Goal: Task Accomplishment & Management: Complete application form

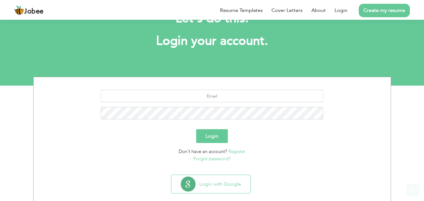
scroll to position [37, 0]
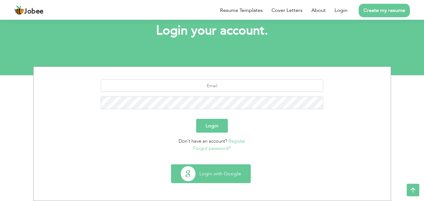
click at [222, 169] on button "Login with Google" at bounding box center [210, 174] width 79 height 18
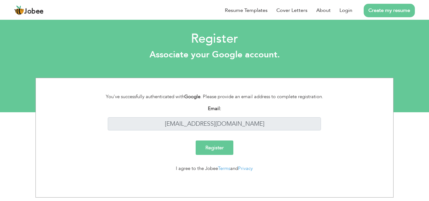
click at [222, 151] on input "Register" at bounding box center [215, 148] width 38 height 14
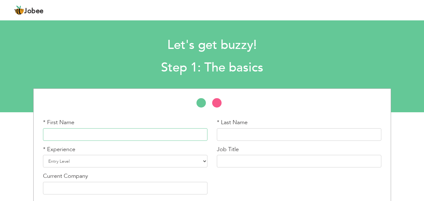
click at [151, 137] on input "text" at bounding box center [125, 134] width 165 height 13
type input "[PERSON_NAME]"
click at [130, 157] on select "Entry Level Less than 1 Year 1 Year 2 Years 3 Years 4 Years 5 Years 6 Years 7 Y…" at bounding box center [125, 161] width 165 height 13
select select "7"
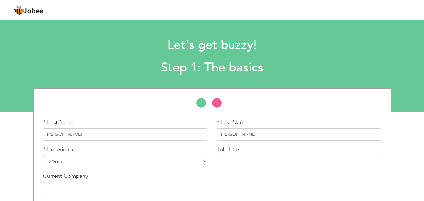
click at [43, 155] on select "Entry Level Less than 1 Year 1 Year 2 Years 3 Years 4 Years 5 Years 6 Years 7 Y…" at bounding box center [125, 161] width 165 height 13
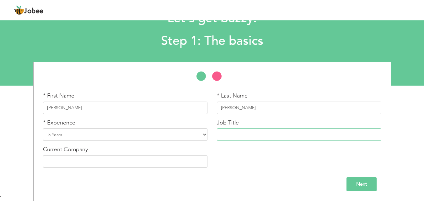
click at [292, 130] on input "text" at bounding box center [299, 134] width 165 height 13
paste input "executive hr"
type input "Executive HR"
click at [197, 162] on input "text" at bounding box center [125, 161] width 165 height 13
paste input "Avari Xpress Residences [GEOGRAPHIC_DATA]"
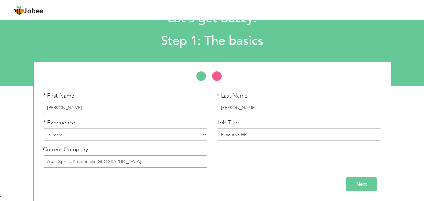
drag, startPoint x: 143, startPoint y: 164, endPoint x: 59, endPoint y: 166, distance: 83.5
click at [59, 166] on input "Avari Xpress Residences [GEOGRAPHIC_DATA]" at bounding box center [125, 161] width 165 height 13
type input "Avari Group"
click at [364, 185] on input "Next" at bounding box center [362, 184] width 30 height 14
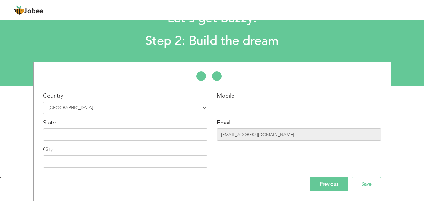
click at [271, 102] on input "text" at bounding box center [299, 108] width 165 height 13
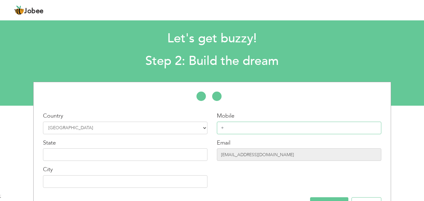
scroll to position [0, 0]
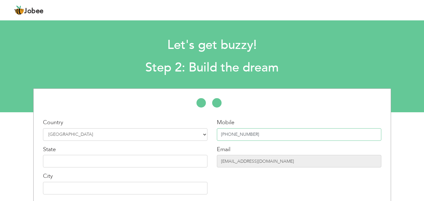
type input "+92 333 5574127"
click at [163, 160] on input "text" at bounding box center [125, 161] width 165 height 13
paste input "Avari Xpress Residences Islamabad Hotel"
click at [127, 162] on input "IAvari Xpress Residences Islamabad Hotel" at bounding box center [125, 161] width 165 height 13
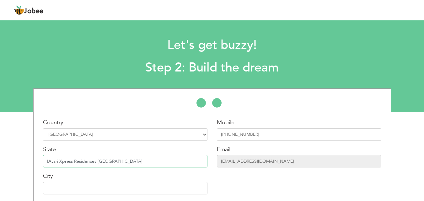
drag, startPoint x: 96, startPoint y: 163, endPoint x: 38, endPoint y: 165, distance: 58.7
click at [38, 165] on div "Country Select Country Afghanistan Albania Algeria American Samoa Andorra Angol…" at bounding box center [212, 159] width 357 height 81
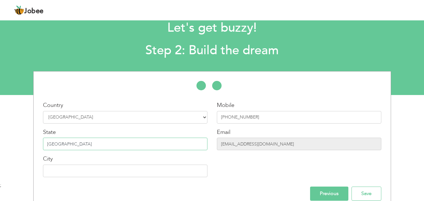
scroll to position [27, 0]
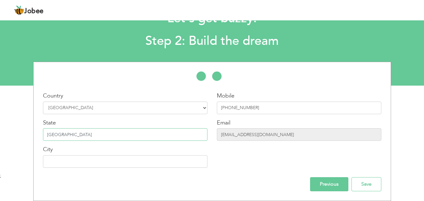
type input "Islamabad"
click at [161, 161] on input "text" at bounding box center [125, 161] width 165 height 13
type input "Islamabad"
click at [368, 180] on input "Save" at bounding box center [367, 184] width 30 height 14
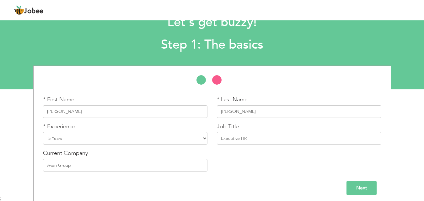
scroll to position [27, 0]
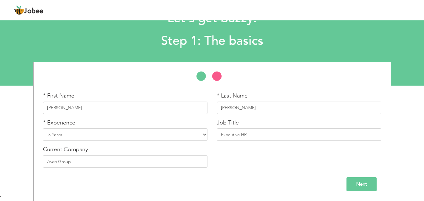
click at [356, 185] on input "Next" at bounding box center [362, 184] width 30 height 14
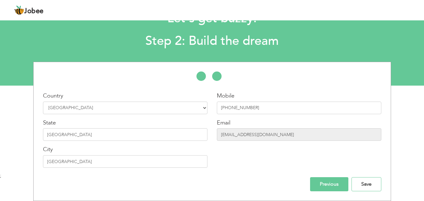
click at [356, 185] on input "Save" at bounding box center [367, 184] width 30 height 14
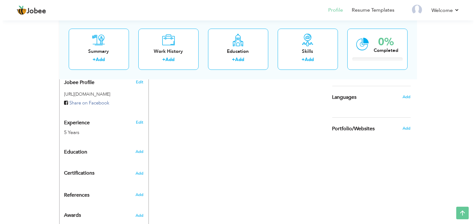
scroll to position [220, 0]
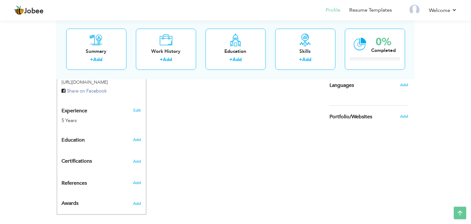
drag, startPoint x: 476, startPoint y: 43, endPoint x: 467, endPoint y: 162, distance: 119.0
click at [135, 137] on span "Add" at bounding box center [137, 140] width 8 height 6
radio input "true"
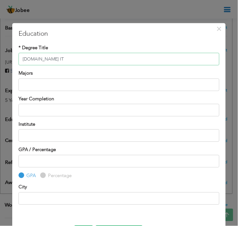
type input "[DOMAIN_NAME] IT"
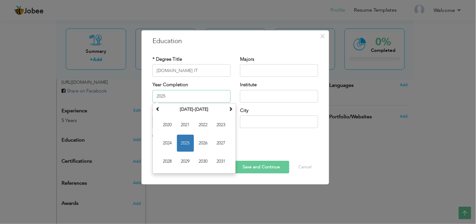
click at [185, 96] on input "2025" at bounding box center [192, 96] width 78 height 13
click at [190, 108] on th "2020-2031" at bounding box center [194, 109] width 65 height 9
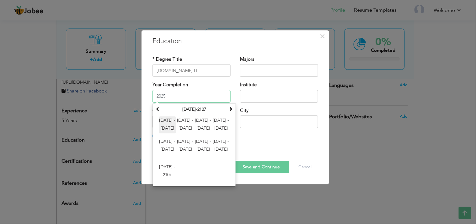
click at [164, 120] on span "2000 - 2011" at bounding box center [167, 124] width 17 height 17
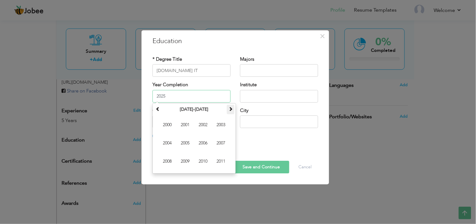
click at [231, 111] on span at bounding box center [231, 108] width 4 height 4
click at [181, 162] on span "2019" at bounding box center [185, 161] width 17 height 17
type input "2019"
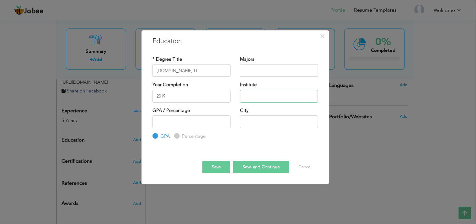
click at [253, 93] on input "text" at bounding box center [279, 96] width 78 height 13
type input "Allama Iqbal Open University"
drag, startPoint x: 251, startPoint y: 95, endPoint x: 241, endPoint y: 131, distance: 37.0
click at [241, 131] on div "City" at bounding box center [279, 119] width 88 height 25
click at [217, 166] on button "Save" at bounding box center [217, 166] width 28 height 13
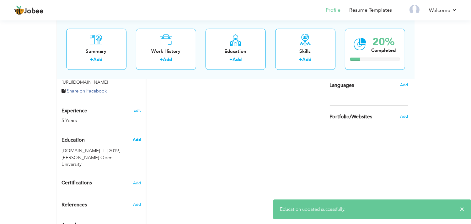
click at [135, 137] on span "Add" at bounding box center [137, 140] width 8 height 6
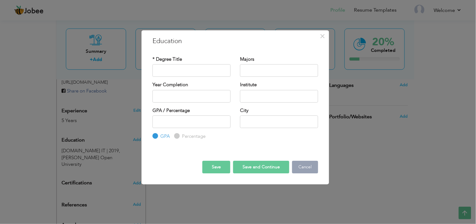
click at [305, 167] on button "Cancel" at bounding box center [305, 166] width 26 height 13
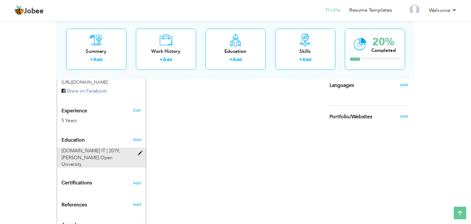
click at [136, 147] on div "B.Com IT | 2019, Allama Iqbal Open University" at bounding box center [97, 157] width 81 height 20
type input "B.Com IT"
type input "2019"
type input "Allama Iqbal Open University"
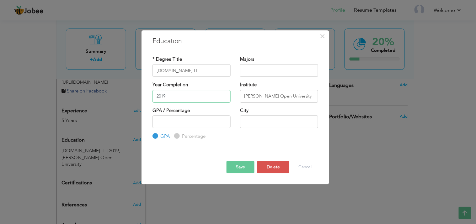
click at [182, 96] on input "2019" at bounding box center [192, 96] width 78 height 13
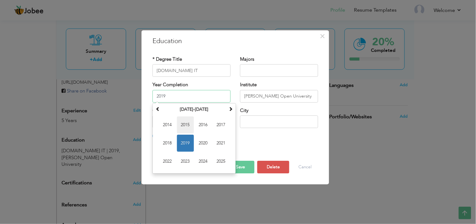
click at [183, 123] on span "2015" at bounding box center [185, 124] width 17 height 17
type input "2015"
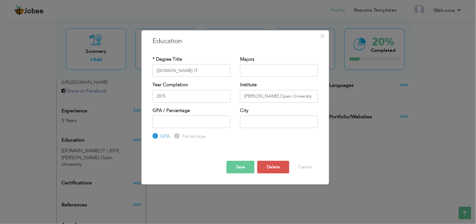
click at [245, 167] on button "Save" at bounding box center [241, 166] width 28 height 13
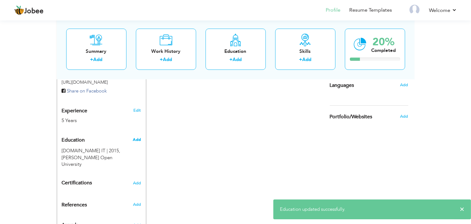
click at [133, 137] on span "Add" at bounding box center [137, 140] width 8 height 6
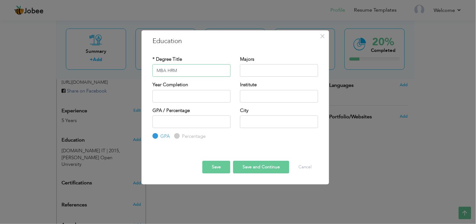
type input "MBA HRM"
click at [250, 73] on input "text" at bounding box center [279, 70] width 78 height 13
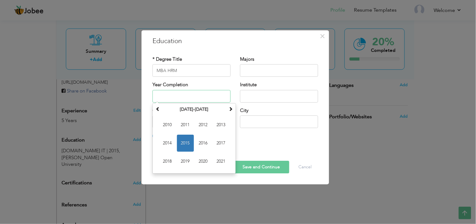
click at [208, 96] on input "text" at bounding box center [192, 96] width 78 height 13
click at [180, 163] on span "2019" at bounding box center [185, 161] width 17 height 17
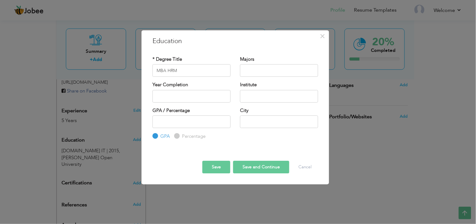
type input "2019"
click at [269, 96] on input "text" at bounding box center [279, 96] width 78 height 13
click at [260, 93] on input "text" at bounding box center [279, 96] width 78 height 13
paste input "[PERSON_NAME] Arid Agriculture University"
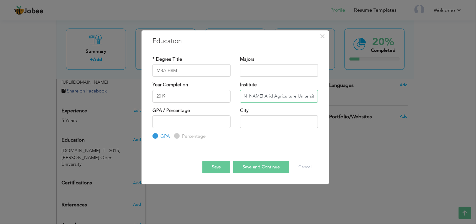
type input "Pir Mehr Ali Shah Arid Agriculture University"
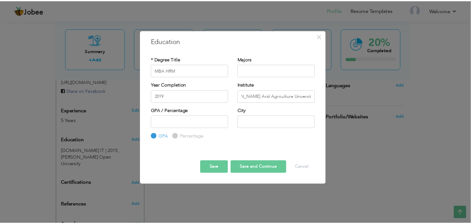
scroll to position [0, 0]
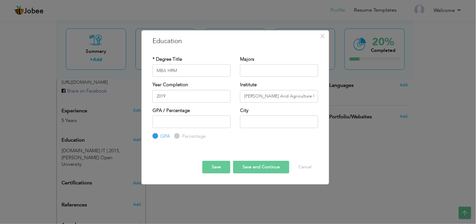
click at [215, 164] on button "Save" at bounding box center [217, 166] width 28 height 13
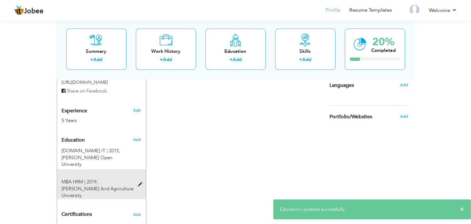
drag, startPoint x: 79, startPoint y: 144, endPoint x: 74, endPoint y: 169, distance: 25.6
click at [75, 169] on div "Education Add B.Com IT | 2015, Allama Iqbal Open University" at bounding box center [101, 165] width 79 height 65
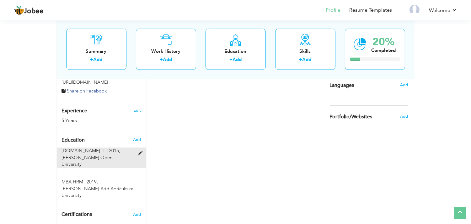
click at [140, 147] on div at bounding box center [142, 149] width 8 height 5
type input "B.Com IT"
type input "2015"
type input "[PERSON_NAME] Open University"
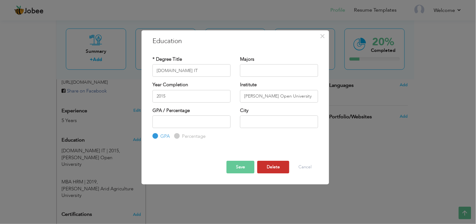
click at [264, 164] on button "Delete" at bounding box center [273, 166] width 32 height 13
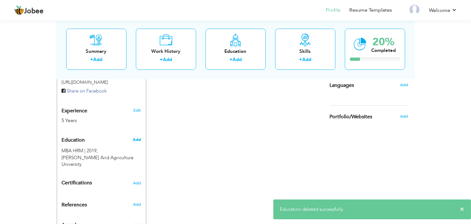
click at [137, 137] on span "Add" at bounding box center [137, 140] width 8 height 6
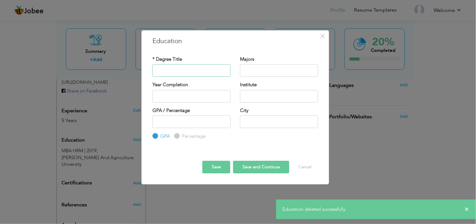
click at [191, 70] on input "text" at bounding box center [192, 70] width 78 height 13
type input "[DOMAIN_NAME] IT"
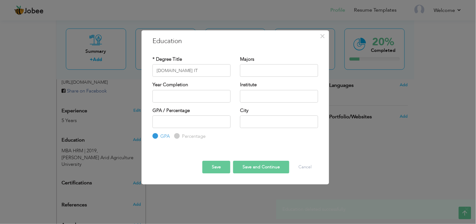
click at [196, 105] on div "Year Completion" at bounding box center [192, 93] width 88 height 25
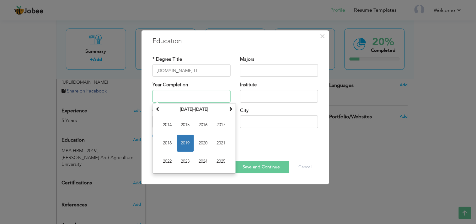
click at [196, 97] on input "text" at bounding box center [192, 96] width 78 height 13
click at [186, 123] on span "2015" at bounding box center [185, 124] width 17 height 17
type input "2015"
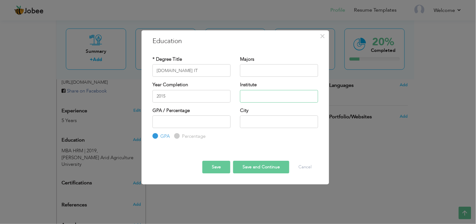
click at [255, 98] on input "text" at bounding box center [279, 96] width 78 height 13
type input "[PERSON_NAME] Open University"
click at [223, 165] on button "Save" at bounding box center [217, 166] width 28 height 13
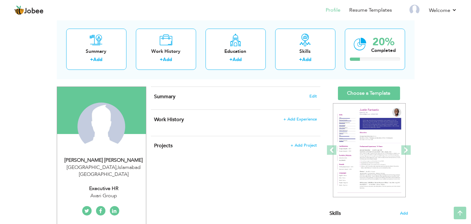
scroll to position [27, 0]
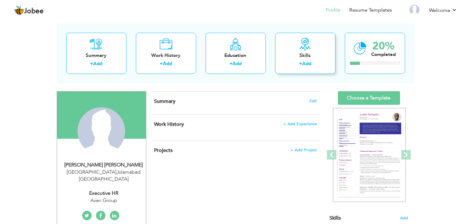
click at [307, 55] on div "Skills" at bounding box center [305, 55] width 50 height 7
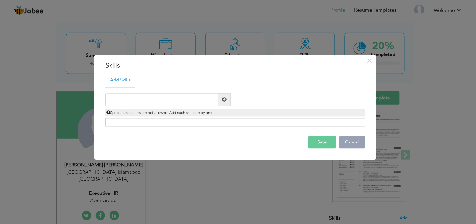
click at [347, 142] on button "Cancel" at bounding box center [352, 142] width 26 height 13
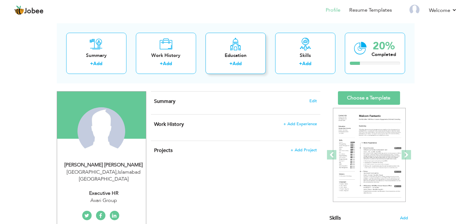
click at [243, 64] on div "+ Add" at bounding box center [236, 64] width 50 height 8
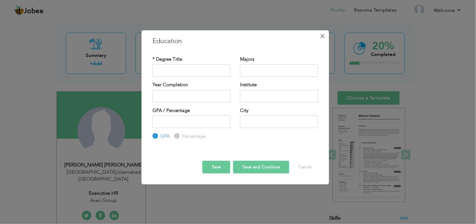
click at [323, 38] on span "×" at bounding box center [322, 35] width 5 height 11
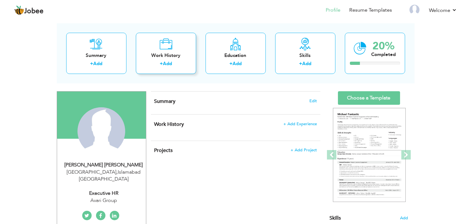
click at [164, 51] on div "Work History + Add" at bounding box center [166, 53] width 60 height 41
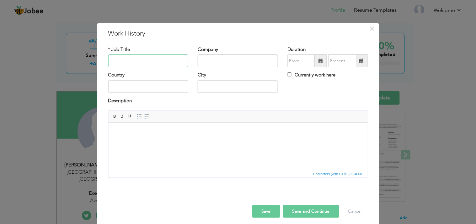
paste input "executive hr"
type input "executive hr"
drag, startPoint x: 111, startPoint y: 62, endPoint x: 106, endPoint y: 63, distance: 5.2
click at [108, 63] on input "executive hr" at bounding box center [148, 61] width 80 height 13
drag, startPoint x: 162, startPoint y: 57, endPoint x: 97, endPoint y: 60, distance: 65.1
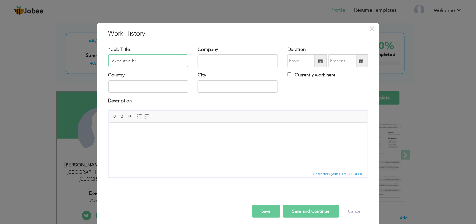
click at [97, 60] on div "× Work History * Job Title executive hr Company Duration Currently work here Co…" at bounding box center [238, 126] width 282 height 206
click at [370, 31] on span "×" at bounding box center [372, 28] width 5 height 11
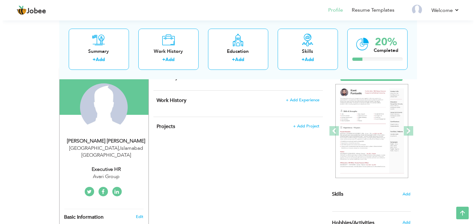
scroll to position [46, 0]
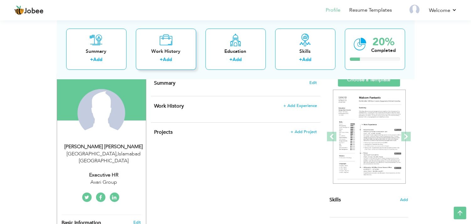
click at [161, 59] on label "+" at bounding box center [161, 59] width 3 height 7
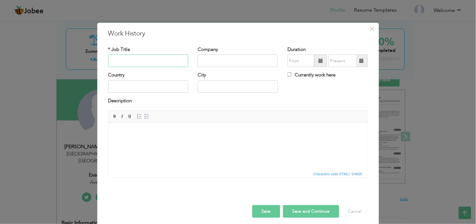
click at [166, 60] on input "text" at bounding box center [148, 61] width 80 height 13
paste input "executive hr"
type input "HR Executive"
click at [162, 139] on html at bounding box center [237, 131] width 259 height 19
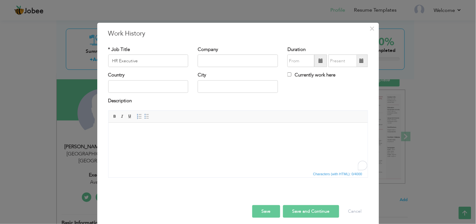
drag, startPoint x: 161, startPoint y: 139, endPoint x: 142, endPoint y: 149, distance: 20.9
click at [142, 142] on html at bounding box center [237, 131] width 259 height 19
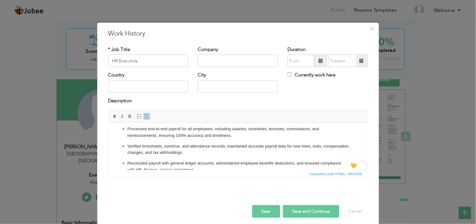
scroll to position [0, 0]
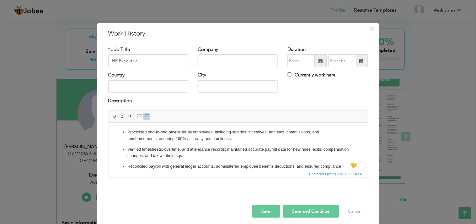
click at [170, 143] on ul "Processed end-to-end payroll for all employees, including salaries, incentives,…" at bounding box center [238, 178] width 247 height 99
click at [127, 132] on li "Processed end-to-end payroll for all employees, including salaries, incentives,…" at bounding box center [238, 135] width 222 height 13
click at [237, 59] on input "text" at bounding box center [238, 61] width 80 height 13
paste input "Avari Xpress Residences Islamabad Hotel"
type input "Avari Group"
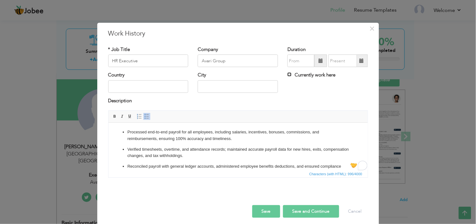
click at [288, 76] on input "Currently work here" at bounding box center [290, 75] width 4 height 4
checkbox input "true"
type input "08/2025"
click at [299, 61] on input "08/2025" at bounding box center [301, 61] width 27 height 13
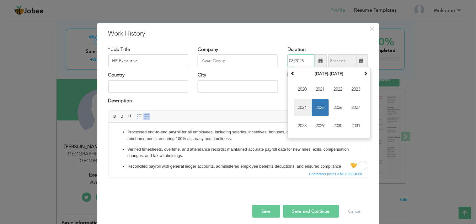
click at [300, 111] on span "2024" at bounding box center [302, 107] width 17 height 17
click at [252, 106] on div "Description" at bounding box center [238, 103] width 269 height 13
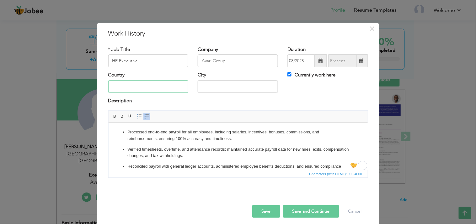
click at [154, 89] on input "text" at bounding box center [148, 86] width 80 height 13
type input "[GEOGRAPHIC_DATA]"
click at [267, 201] on button "Save" at bounding box center [266, 211] width 28 height 13
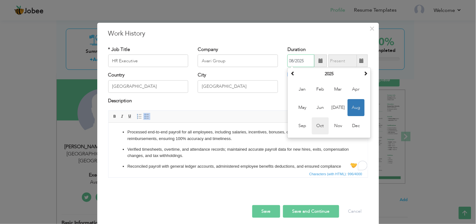
click at [322, 124] on span "Oct" at bounding box center [320, 125] width 17 height 17
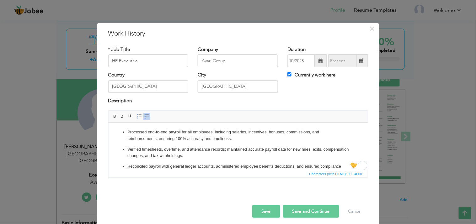
click at [259, 201] on button "Save" at bounding box center [266, 211] width 28 height 13
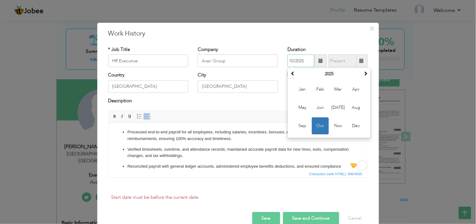
drag, startPoint x: 314, startPoint y: 123, endPoint x: 208, endPoint y: 0, distance: 162.7
click at [314, 123] on span "Oct" at bounding box center [320, 125] width 17 height 17
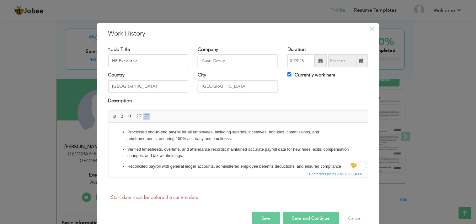
click at [274, 99] on div "Description" at bounding box center [238, 101] width 260 height 8
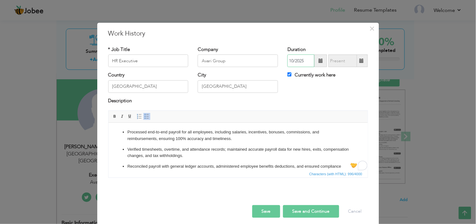
click at [301, 61] on input "10/2025" at bounding box center [301, 61] width 27 height 13
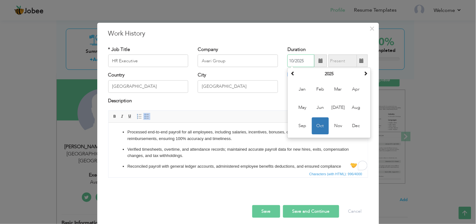
click at [318, 122] on span "Oct" at bounding box center [320, 125] width 17 height 17
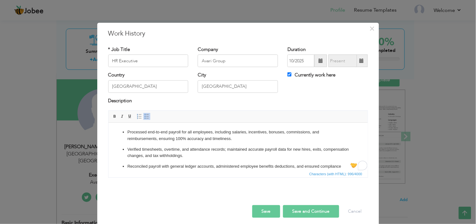
click at [315, 61] on span at bounding box center [321, 61] width 13 height 13
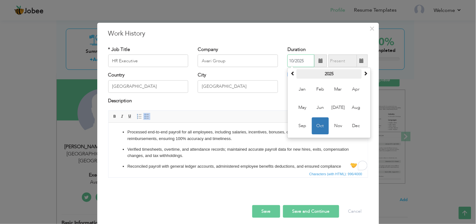
click at [297, 73] on th "2025" at bounding box center [329, 73] width 65 height 9
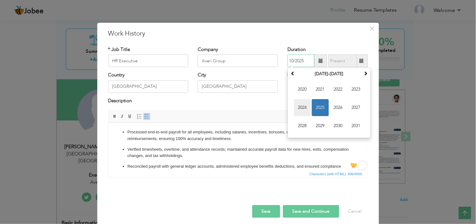
click at [304, 108] on span "2024" at bounding box center [302, 107] width 17 height 17
click at [319, 125] on span "Oct" at bounding box center [320, 125] width 17 height 17
type input "10/2024"
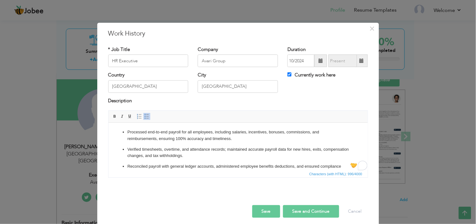
click at [267, 201] on button "Save" at bounding box center [266, 211] width 28 height 13
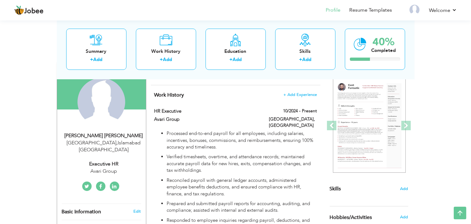
scroll to position [52, 0]
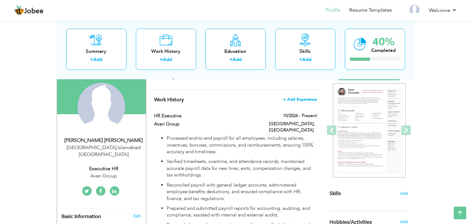
click at [305, 99] on span "+ Add Experience" at bounding box center [300, 99] width 34 height 4
checkbox input "false"
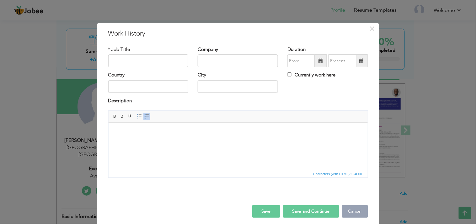
click at [353, 201] on button "Cancel" at bounding box center [355, 211] width 26 height 13
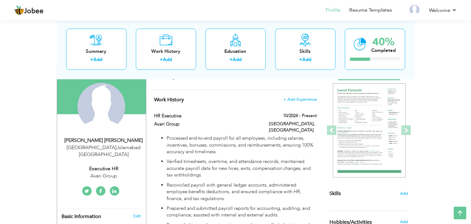
click at [303, 95] on div "Work History + Add Experience HR Executive 10/2024 - Present HR Executive 10/20…" at bounding box center [236, 180] width 170 height 181
click at [296, 99] on span "+ Add Experience" at bounding box center [300, 99] width 34 height 4
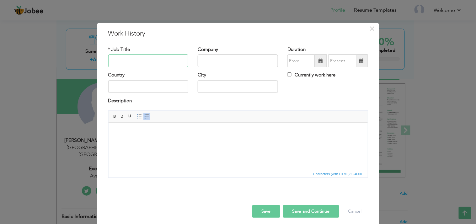
click at [145, 62] on input "text" at bounding box center [148, 61] width 80 height 13
type input "zx"
click at [271, 201] on button "Save" at bounding box center [266, 211] width 28 height 13
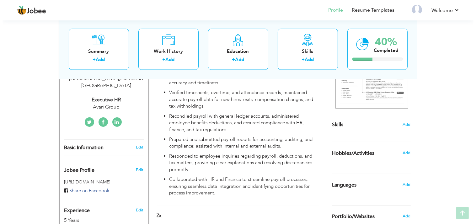
scroll to position [191, 0]
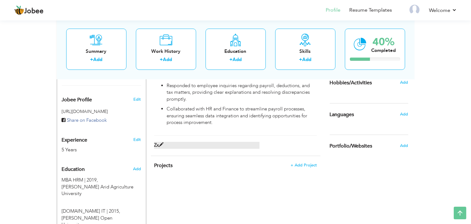
click at [161, 142] on span at bounding box center [161, 144] width 5 height 5
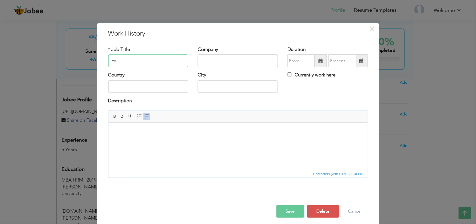
drag, startPoint x: 148, startPoint y: 63, endPoint x: 89, endPoint y: 65, distance: 59.4
click at [89, 65] on div "× Work History * Job Title zx Company Duration Currently work here City" at bounding box center [238, 112] width 476 height 224
type input "HR Officer"
click at [217, 57] on input "text" at bounding box center [238, 61] width 80 height 13
type input "[GEOGRAPHIC_DATA]"
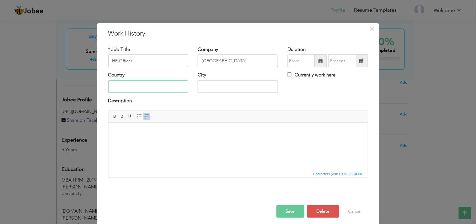
click at [137, 85] on input "text" at bounding box center [148, 86] width 80 height 13
type input "[GEOGRAPHIC_DATA]"
click at [301, 62] on input "text" at bounding box center [301, 61] width 27 height 13
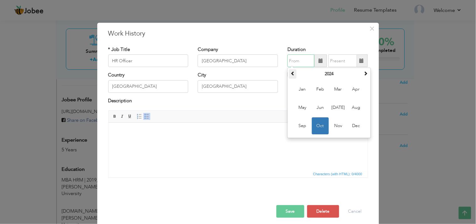
click at [291, 74] on span at bounding box center [293, 73] width 4 height 4
click at [333, 122] on span "Nov" at bounding box center [338, 125] width 17 height 17
type input "11/2023"
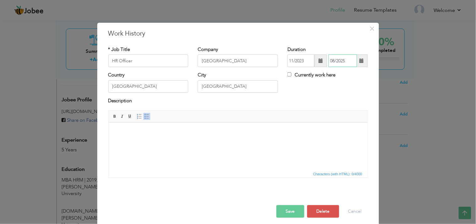
click at [337, 63] on input "08/2025" at bounding box center [343, 61] width 29 height 13
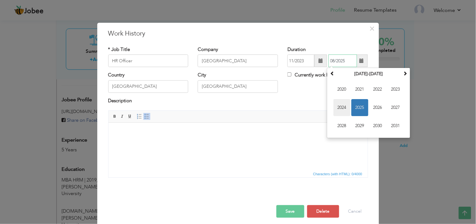
click at [342, 110] on span "2024" at bounding box center [342, 107] width 17 height 17
click at [354, 127] on span "Oct" at bounding box center [360, 125] width 17 height 17
type input "10/2024"
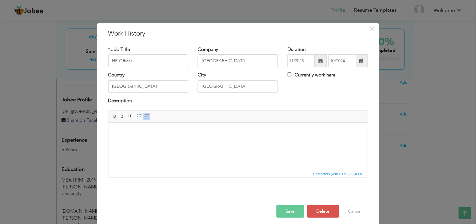
click at [183, 142] on html at bounding box center [237, 131] width 259 height 19
click at [162, 136] on html at bounding box center [237, 131] width 259 height 19
click at [140, 116] on span "Insert/Remove Numbered List Insert/Remove Bulleted List" at bounding box center [143, 116] width 15 height 8
click at [144, 114] on span at bounding box center [146, 116] width 5 height 5
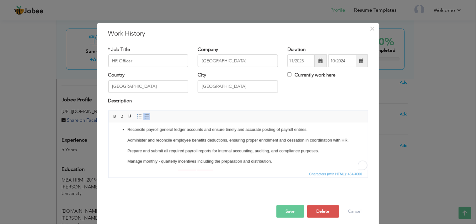
click at [127, 142] on ul "Reconcile payroll general ledger accounts and ensure timely and accurate postin…" at bounding box center [238, 150] width 247 height 49
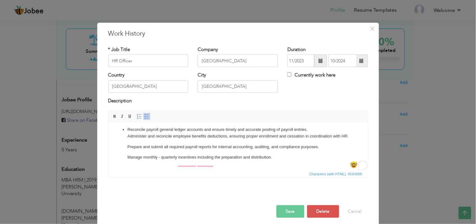
click at [143, 116] on link "Insert/Remove Bulleted List" at bounding box center [146, 116] width 7 height 7
click at [144, 116] on span at bounding box center [146, 116] width 5 height 5
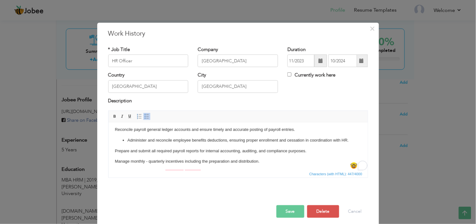
drag, startPoint x: 114, startPoint y: 127, endPoint x: 121, endPoint y: 122, distance: 8.0
click at [114, 127] on html "Reconcile payroll general ledger accounts and ensure timely and accurate postin…" at bounding box center [237, 151] width 259 height 62
click at [144, 115] on span at bounding box center [146, 116] width 5 height 5
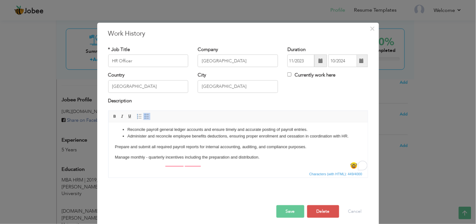
click at [115, 150] on p "Prepare and submit all required payroll reports for internal accounting, auditi…" at bounding box center [238, 146] width 247 height 7
click at [144, 118] on span at bounding box center [146, 116] width 5 height 5
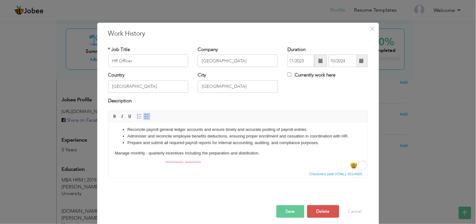
click at [115, 156] on p "Manage monthly - quarterly incentives including the preparation and distributio…" at bounding box center [238, 153] width 247 height 7
click at [144, 118] on span at bounding box center [146, 116] width 5 height 5
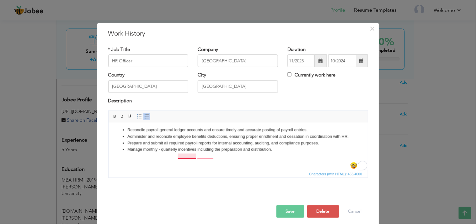
click at [183, 153] on li "Manage monthly - quarterly incentives including the preparation and distributio…" at bounding box center [238, 149] width 222 height 7
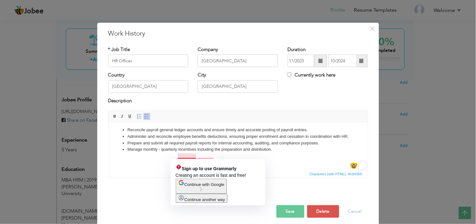
click at [153, 163] on body "Reconcile payroll general ledger accounts and ensure timely and accurate postin…" at bounding box center [238, 145] width 247 height 37
click at [186, 153] on li "Manage monthly - quarterly incentives including the preparation and distributio…" at bounding box center [238, 149] width 222 height 7
click at [212, 186] on span "Continue with Google" at bounding box center [205, 184] width 40 height 5
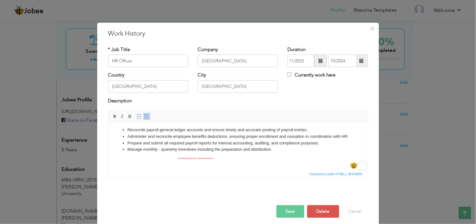
click at [288, 153] on li "Manage monthly - quarterly incentives including the preparation and distributio…" at bounding box center [238, 149] width 222 height 7
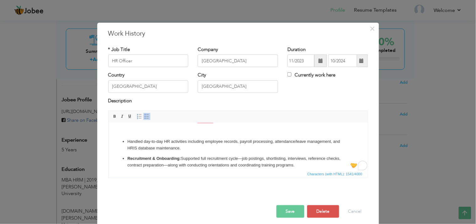
scroll to position [32, 0]
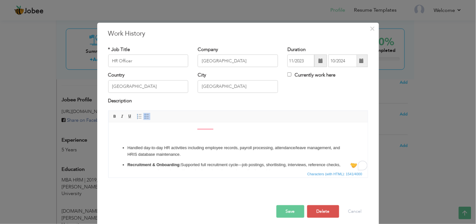
click at [213, 145] on body "Reconcile payroll general ledger accounts and ensure timely and accurate postin…" at bounding box center [238, 170] width 247 height 146
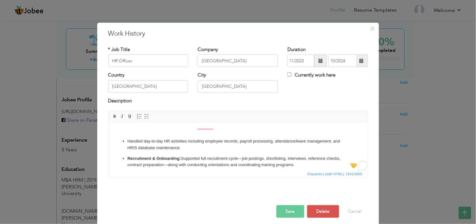
click at [196, 141] on body "Reconcile payroll general ledger accounts and ensure timely and accurate postin…" at bounding box center [238, 167] width 247 height 140
click at [194, 137] on body "Reconcile payroll general ledger accounts and ensure timely and accurate postin…" at bounding box center [238, 167] width 247 height 140
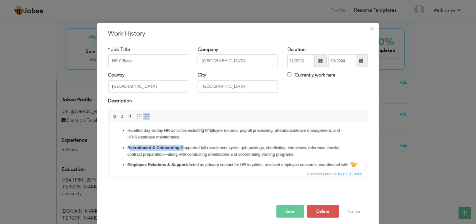
drag, startPoint x: 182, startPoint y: 155, endPoint x: 129, endPoint y: 156, distance: 52.8
click at [129, 156] on p "Recruitment & Onboarding: Supported full recruitment cycle—job postings, shortl…" at bounding box center [238, 150] width 222 height 13
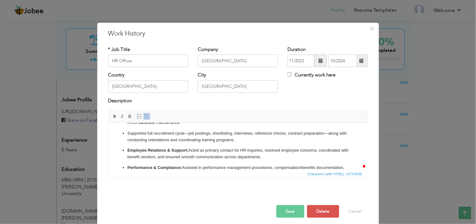
scroll to position [48, 0]
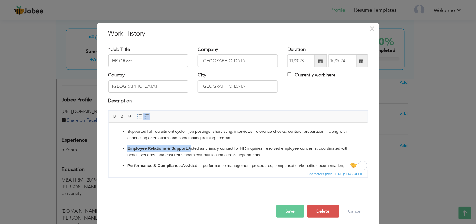
drag, startPoint x: 189, startPoint y: 156, endPoint x: 128, endPoint y: 155, distance: 60.9
click at [128, 155] on p "Employee Relations & Support: Acted as primary contact for HR inquiries, resolv…" at bounding box center [238, 151] width 222 height 13
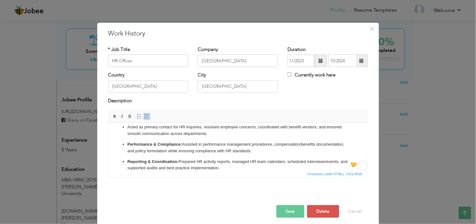
scroll to position [69, 0]
drag, startPoint x: 182, startPoint y: 149, endPoint x: 126, endPoint y: 153, distance: 56.3
click at [126, 153] on ul "Reconcile payroll general ledger accounts and ensure timely and accurate postin…" at bounding box center [238, 115] width 247 height 112
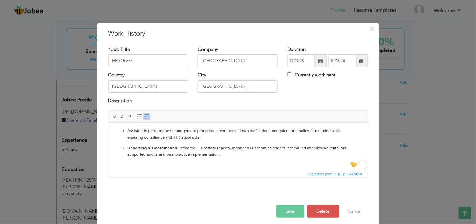
scroll to position [86, 0]
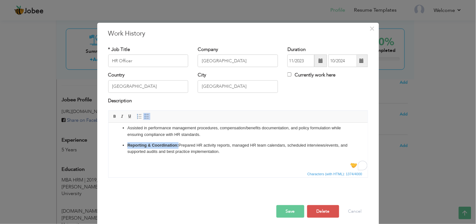
drag, startPoint x: 178, startPoint y: 151, endPoint x: 128, endPoint y: 154, distance: 50.6
click at [128, 154] on p "Reporting & Coordination: Prepared HR activity reports, managed HR team calenda…" at bounding box center [238, 148] width 222 height 13
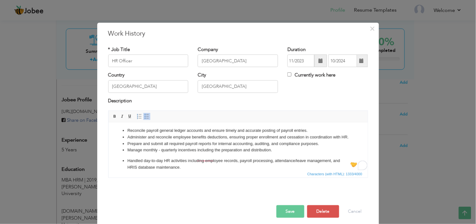
scroll to position [2, 0]
click at [126, 165] on ul "Reconcile payroll general ledger accounts and ensure timely and accurate postin…" at bounding box center [238, 183] width 247 height 112
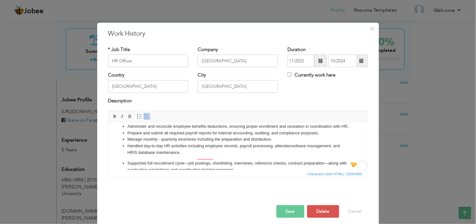
scroll to position [0, 0]
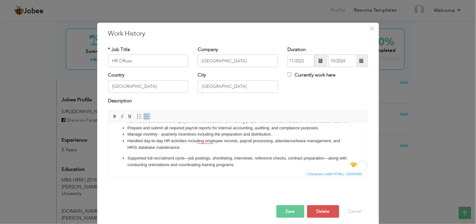
click at [170, 159] on ul "Reconcile payroll general ledger accounts and ensure timely and accurate postin…" at bounding box center [238, 165] width 247 height 108
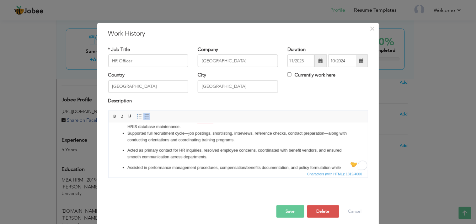
click at [189, 151] on ul "Reconcile payroll general ledger accounts and ensure timely and accurate postin…" at bounding box center [238, 143] width 247 height 104
click at [127, 158] on ul "Reconcile payroll general ledger accounts and ensure timely and accurate postin…" at bounding box center [238, 128] width 247 height 100
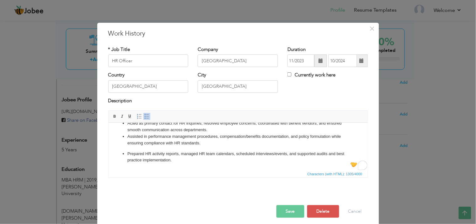
click at [129, 159] on p "Prepared HR activity reports, managed HR team calendars, scheduled interviews/e…" at bounding box center [238, 156] width 222 height 13
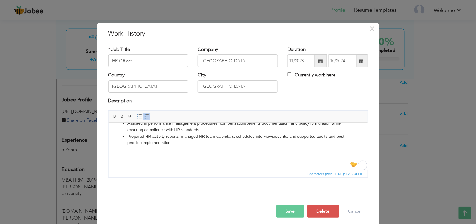
drag, startPoint x: 366, startPoint y: 149, endPoint x: 314, endPoint y: 297, distance: 156.3
click at [170, 161] on body "Reconcile payroll general ledger accounts and ensure timely and accurate postin…" at bounding box center [238, 109] width 247 height 109
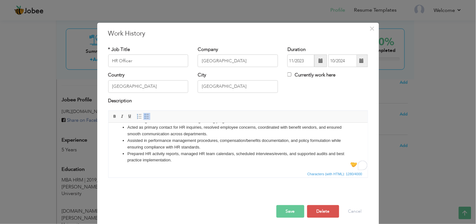
drag, startPoint x: 366, startPoint y: 156, endPoint x: 258, endPoint y: 15, distance: 177.2
click at [367, 137] on div "Rich Text Editor, workEditor Editor toolbars Basic Styles Bold Italic Underline…" at bounding box center [238, 146] width 269 height 72
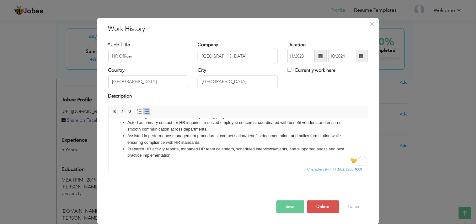
click at [277, 201] on button "Save" at bounding box center [291, 206] width 28 height 13
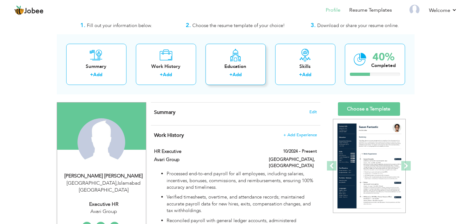
click at [240, 67] on div "Education" at bounding box center [236, 66] width 50 height 7
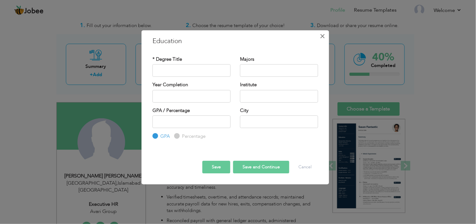
click at [322, 38] on span "×" at bounding box center [322, 35] width 5 height 11
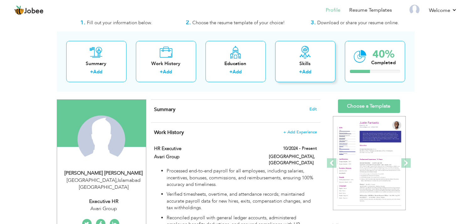
click at [296, 63] on div "Skills" at bounding box center [305, 63] width 50 height 7
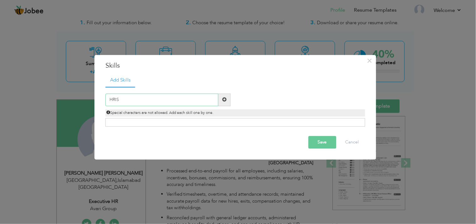
type input "HRIS"
click at [224, 98] on span at bounding box center [224, 99] width 4 height 4
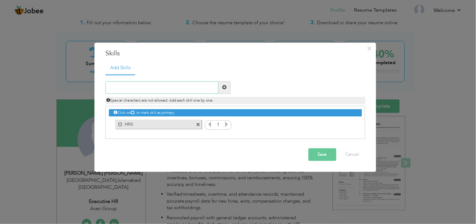
click at [186, 90] on input "text" at bounding box center [161, 87] width 113 height 13
paste input "Payroll Processing & Administration"
type input "Payroll Processing & Administration"
click at [224, 85] on span at bounding box center [224, 87] width 4 height 4
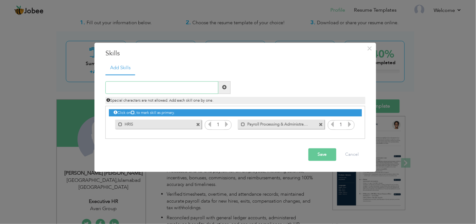
click at [150, 89] on input "text" at bounding box center [161, 87] width 113 height 13
paste input "ayroll Reconciliation & General Ledger Posting"
click at [108, 86] on input "ayroll Reconciliation & General Ledger Posting" at bounding box center [161, 87] width 113 height 13
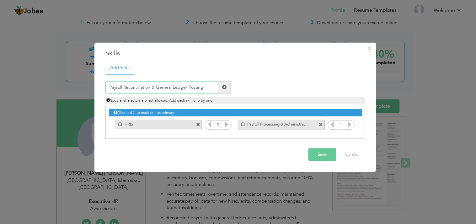
type input "Payroll Reconciliation & General Ledger Posting"
click at [225, 89] on span at bounding box center [224, 87] width 4 height 4
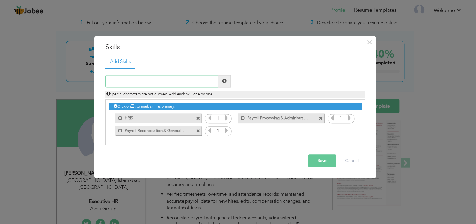
click at [146, 82] on input "text" at bounding box center [161, 81] width 113 height 13
paste input "Payroll Reporting & Audit Support"
type input "Payroll Reporting & Audit Support"
click at [229, 78] on span at bounding box center [225, 81] width 12 height 13
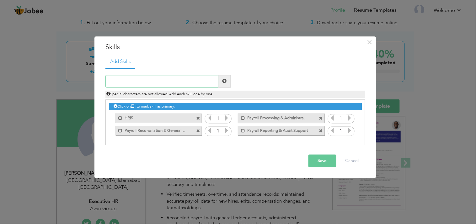
click at [132, 77] on input "text" at bounding box center [161, 81] width 113 height 13
paste input "Labor Law & Statutory Compliance"
type input "Labor Law & Statutory Compliance"
click at [222, 79] on span at bounding box center [224, 81] width 4 height 4
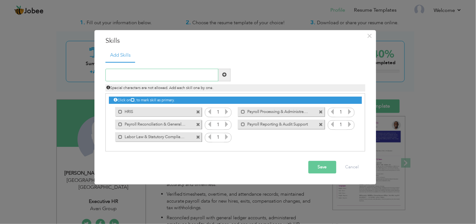
click at [148, 76] on input "text" at bounding box center [161, 74] width 113 height 13
paste input "Data Accuracy & Record Management"
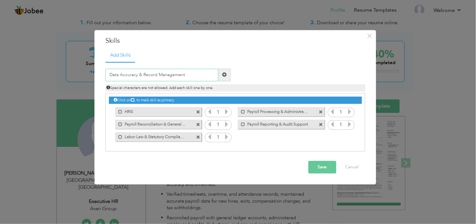
type input "Data Accuracy & Record Management"
click at [228, 74] on span at bounding box center [225, 74] width 12 height 13
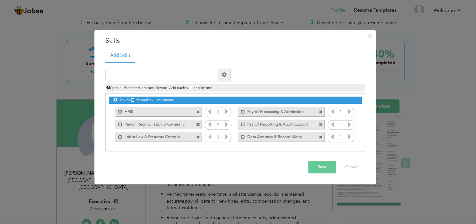
click at [319, 170] on button "Save" at bounding box center [323, 166] width 28 height 13
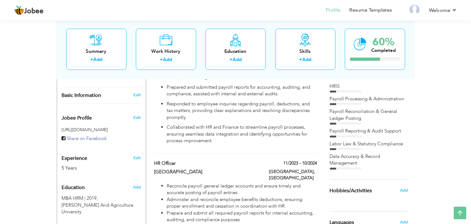
scroll to position [125, 0]
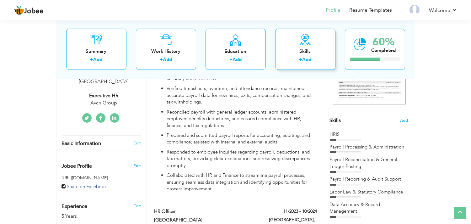
click at [301, 50] on div "Skills" at bounding box center [305, 51] width 50 height 7
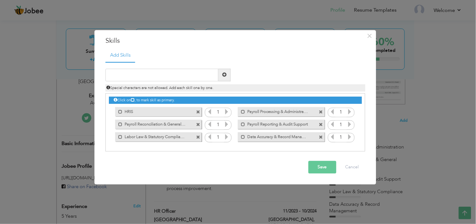
click at [228, 113] on icon at bounding box center [227, 112] width 6 height 6
click at [224, 113] on icon at bounding box center [227, 112] width 6 height 6
click at [227, 111] on icon at bounding box center [227, 112] width 6 height 6
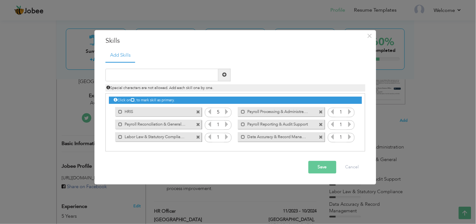
click at [227, 111] on icon at bounding box center [227, 112] width 6 height 6
click at [211, 112] on icon at bounding box center [210, 112] width 6 height 6
click at [226, 112] on icon at bounding box center [227, 112] width 6 height 6
click at [228, 124] on icon at bounding box center [227, 124] width 6 height 6
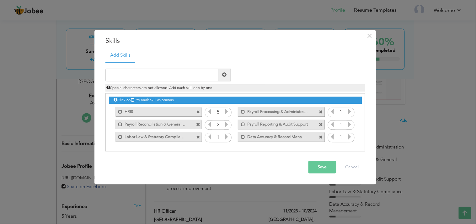
click at [228, 124] on icon at bounding box center [227, 124] width 6 height 6
click at [228, 138] on icon at bounding box center [227, 137] width 6 height 6
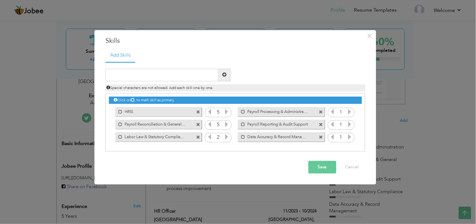
click at [228, 138] on icon at bounding box center [227, 137] width 6 height 6
click at [350, 112] on icon at bounding box center [350, 112] width 6 height 6
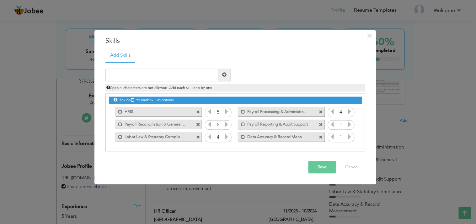
click at [350, 112] on icon at bounding box center [350, 112] width 6 height 6
click at [333, 111] on icon at bounding box center [333, 112] width 6 height 6
click at [350, 125] on icon at bounding box center [350, 124] width 6 height 6
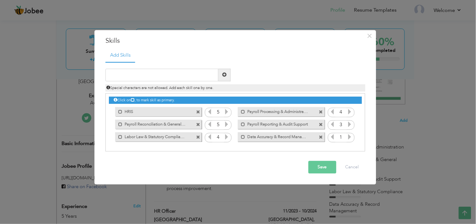
click at [350, 125] on icon at bounding box center [350, 124] width 6 height 6
click at [350, 137] on icon at bounding box center [350, 137] width 6 height 6
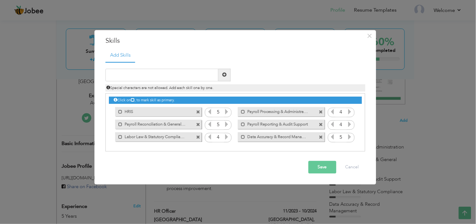
click at [325, 167] on button "Save" at bounding box center [323, 166] width 28 height 13
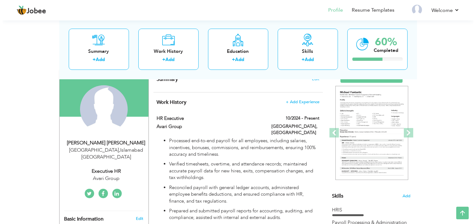
scroll to position [51, 0]
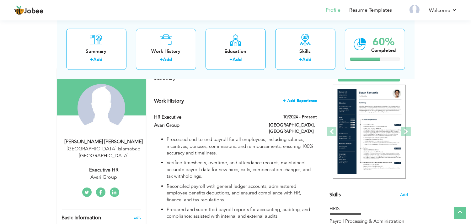
click at [296, 101] on span "+ Add Experience" at bounding box center [300, 100] width 34 height 4
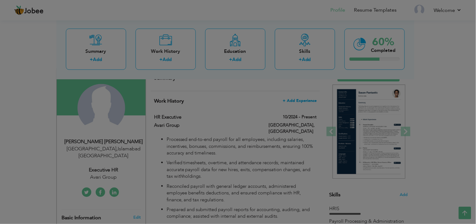
scroll to position [0, 0]
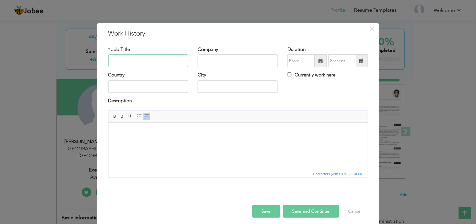
paste input "Assistant HR Manager, Kay News"
click at [170, 59] on input "Assistant HR Manager, Kay News" at bounding box center [148, 61] width 80 height 13
drag, startPoint x: 177, startPoint y: 58, endPoint x: 156, endPoint y: 60, distance: 21.1
click at [156, 60] on input "Assistant HR Manager, Kay News" at bounding box center [148, 61] width 80 height 13
type input "Assistant HR Manager,"
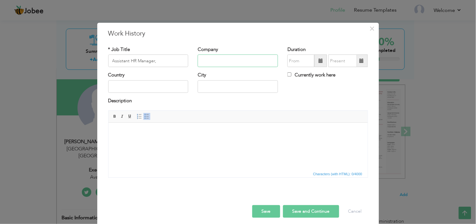
click at [200, 60] on input "text" at bounding box center [238, 61] width 80 height 13
paste input "[PERSON_NAME] News"
type input "[PERSON_NAME] News"
click at [171, 60] on input "Assistant HR Manager," at bounding box center [148, 61] width 80 height 13
type input "Assistant HR Manager"
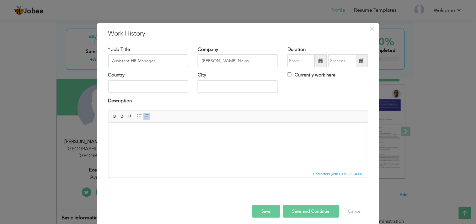
click at [319, 59] on span at bounding box center [321, 60] width 4 height 4
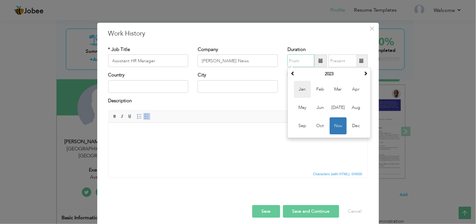
click at [302, 92] on span "Jan" at bounding box center [302, 89] width 17 height 17
type input "01/2023"
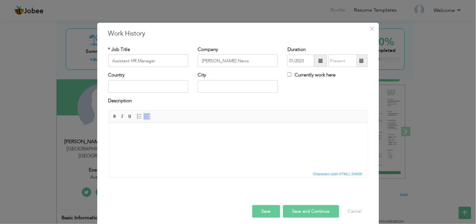
click at [356, 60] on span at bounding box center [362, 61] width 12 height 13
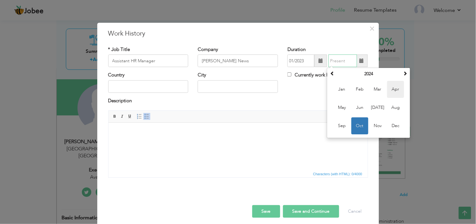
click at [387, 87] on span "Apr" at bounding box center [395, 89] width 17 height 17
click at [342, 61] on input "04/2024" at bounding box center [343, 61] width 29 height 13
click at [329, 73] on th at bounding box center [333, 73] width 8 height 9
click at [389, 107] on span "Aug" at bounding box center [395, 107] width 17 height 17
type input "08/2023"
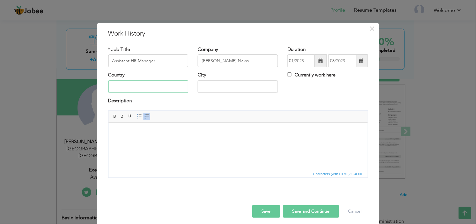
click at [142, 90] on input "text" at bounding box center [148, 86] width 80 height 13
click at [153, 142] on html at bounding box center [237, 131] width 259 height 19
drag, startPoint x: 152, startPoint y: 89, endPoint x: 155, endPoint y: 92, distance: 4.7
click at [152, 89] on input "text" at bounding box center [148, 86] width 80 height 13
type input "[GEOGRAPHIC_DATA]"
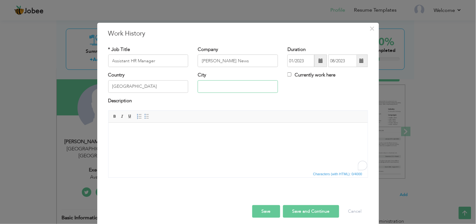
type input "[GEOGRAPHIC_DATA]"
click at [153, 132] on body "To enrich screen reader interactions, please activate Accessibility in Grammarl…" at bounding box center [238, 132] width 247 height 7
click at [184, 135] on body "To enrich screen reader interactions, please activate Accessibility in Grammarl…" at bounding box center [238, 132] width 247 height 7
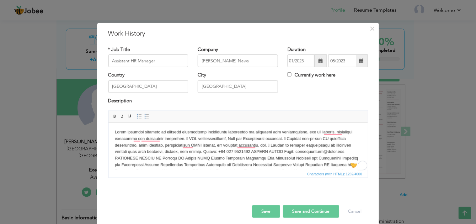
click at [112, 131] on html at bounding box center [237, 161] width 259 height 78
click at [144, 114] on span at bounding box center [146, 116] width 5 height 5
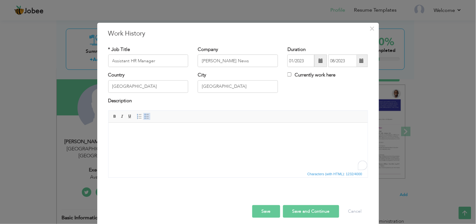
click at [145, 118] on span at bounding box center [146, 116] width 5 height 5
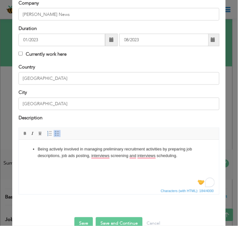
scroll to position [83, 0]
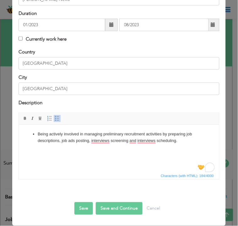
click at [188, 138] on li "Being actively involved in managing preliminary recruitment activities by prepa…" at bounding box center [118, 137] width 163 height 13
click at [42, 155] on li "To enrich screen reader interactions, please activate Accessibility in Grammarl…" at bounding box center [118, 154] width 163 height 7
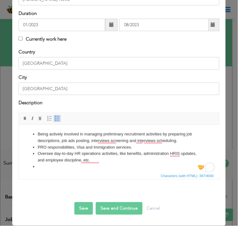
click at [50, 170] on li "To enrich screen reader interactions, please activate Accessibility in Grammarl…" at bounding box center [118, 167] width 163 height 7
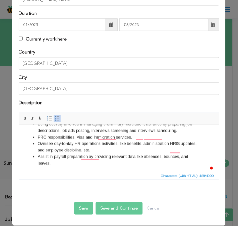
scroll to position [10, 0]
click at [46, 168] on li "To enrich screen reader interactions, please activate Accessibility in Grammarl…" at bounding box center [118, 170] width 163 height 7
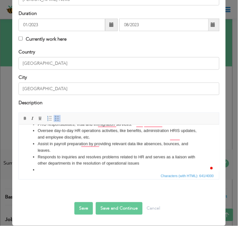
scroll to position [23, 0]
click at [51, 168] on li "To enrich screen reader interactions, please activate Accessibility in Grammarl…" at bounding box center [118, 170] width 163 height 7
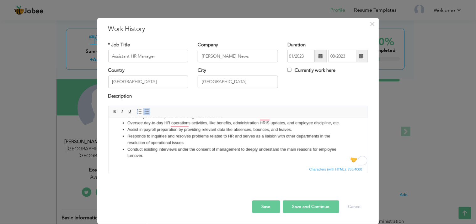
scroll to position [24, 0]
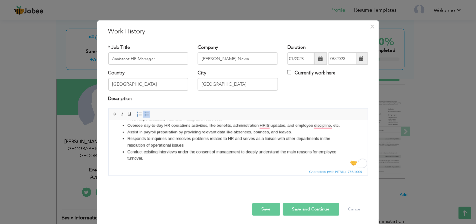
click at [262, 201] on button "Save" at bounding box center [266, 209] width 28 height 13
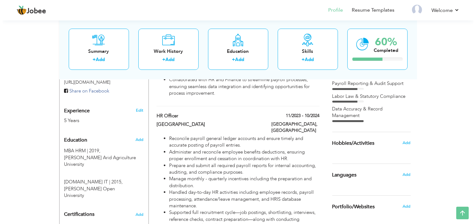
scroll to position [217, 0]
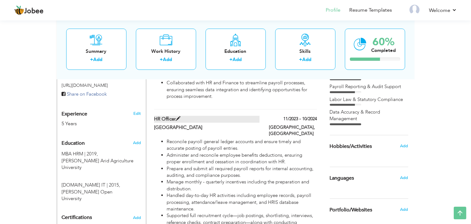
click at [177, 116] on span at bounding box center [178, 118] width 5 height 5
type input "HR Officer"
type input "[GEOGRAPHIC_DATA]"
type input "11/2023"
type input "10/2024"
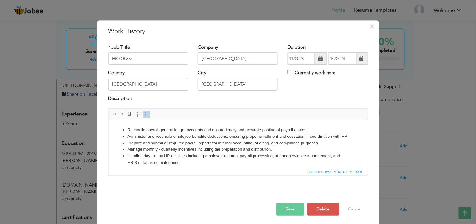
scroll to position [0, 0]
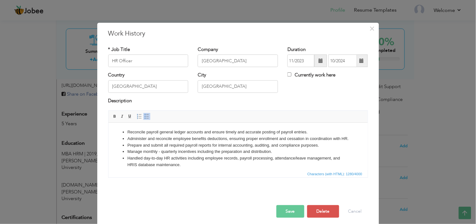
click at [195, 155] on li "Manage monthly - quarterly incentives including the preparation and distributio…" at bounding box center [238, 151] width 222 height 7
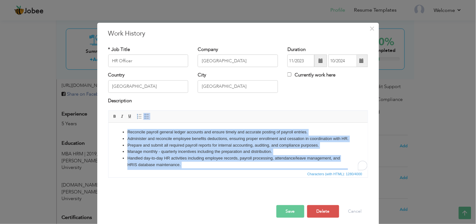
copy ul "Reconcile payroll general ledger accounts and ensure timely and accurate postin…"
click at [138, 149] on li "Prepare and submit all required payroll reports for internal accounting, auditi…" at bounding box center [238, 145] width 222 height 7
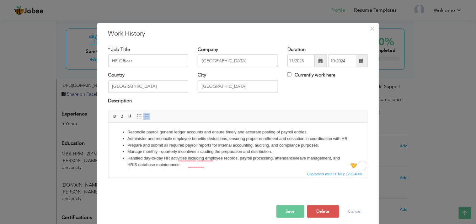
click at [127, 132] on li "Reconcile payroll general ledger accounts and ensure timely and accurate postin…" at bounding box center [238, 132] width 222 height 7
click at [128, 140] on li "Administer and reconcile employee benefits deductions, ensuring proper enrollme…" at bounding box center [238, 138] width 222 height 7
click at [129, 149] on li "Prepare and submit all required payroll reports for internal accounting, auditi…" at bounding box center [238, 145] width 222 height 7
click at [129, 155] on li "Manage monthly - quarterly incentives including the preparation and distributio…" at bounding box center [238, 151] width 222 height 7
click at [131, 165] on li "Handled day-to-day HR activities including employee records, payroll processing…" at bounding box center [238, 161] width 222 height 13
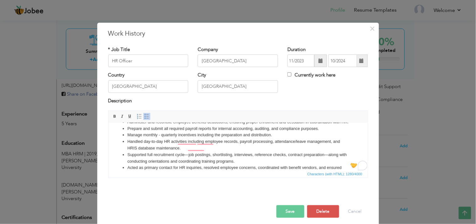
scroll to position [22, 0]
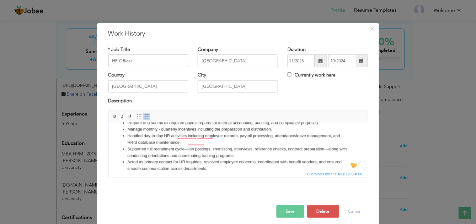
click at [154, 154] on li "Supported full recruitment cycle—job postings, shortlisting, interviews, refere…" at bounding box center [238, 152] width 222 height 13
click at [150, 166] on li "Acted as primary contact for HR inquiries, resolved employee concerns, coordina…" at bounding box center [238, 165] width 222 height 13
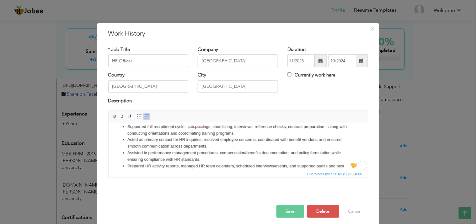
scroll to position [45, 0]
click at [150, 155] on li "Assisted in performance management procedures, compensation/benefits documentat…" at bounding box center [238, 155] width 222 height 13
click at [213, 145] on li "Acted as primary contact for HR inquiries, resolved employee concerns, coordina…" at bounding box center [238, 142] width 222 height 13
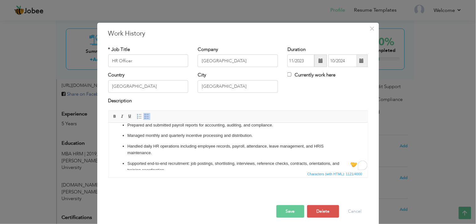
scroll to position [0, 0]
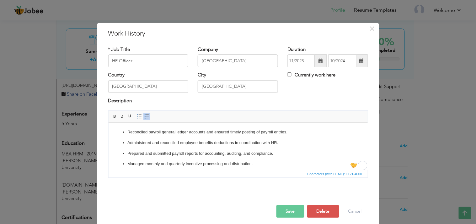
click at [291, 201] on button "Save" at bounding box center [291, 211] width 28 height 13
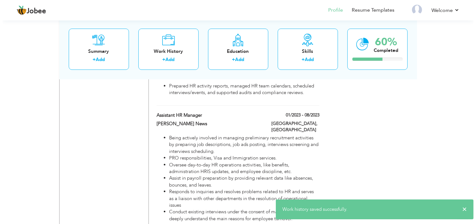
scroll to position [407, 0]
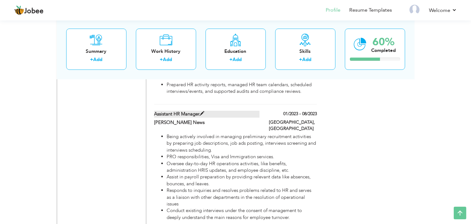
click at [200, 111] on span at bounding box center [202, 113] width 5 height 5
type input "Assistant HR Manager"
type input "[PERSON_NAME] News"
type input "01/2023"
type input "08/2023"
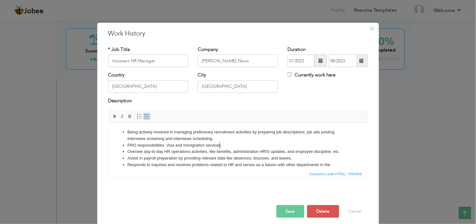
click at [219, 145] on li "PRO responsibilities, Visa and Immigration services." at bounding box center [238, 145] width 222 height 7
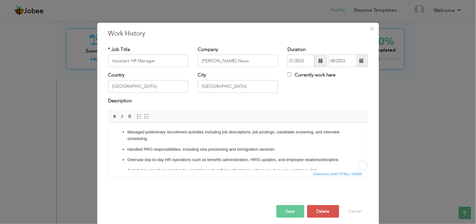
scroll to position [24, 0]
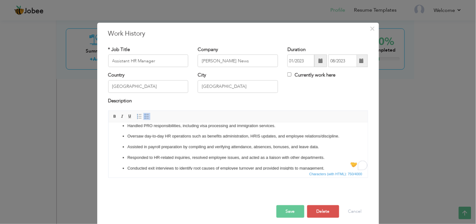
click at [292, 201] on button "Save" at bounding box center [291, 211] width 28 height 13
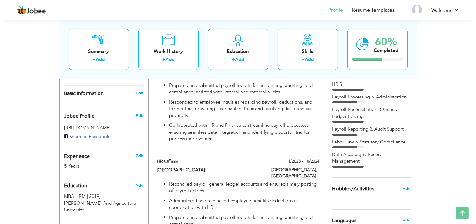
scroll to position [0, 0]
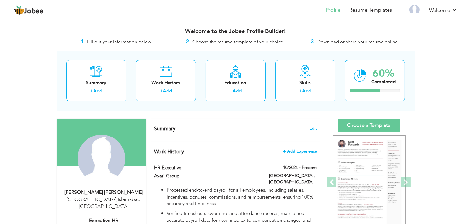
click at [306, 152] on span "+ Add Experience" at bounding box center [300, 151] width 34 height 4
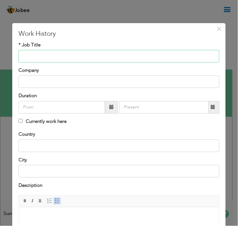
click at [127, 57] on input "text" at bounding box center [119, 56] width 201 height 13
type input "Senior HR Officer"
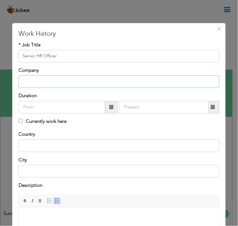
click at [65, 83] on input "text" at bounding box center [119, 82] width 201 height 13
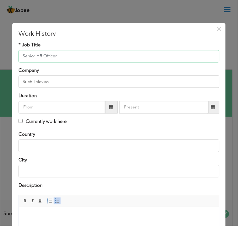
drag, startPoint x: 35, startPoint y: 55, endPoint x: 13, endPoint y: 56, distance: 22.9
click at [13, 56] on div "× Work History * Job Title Senior HR Officer Company Such Televiso Duration Cou…" at bounding box center [118, 166] width 213 height 286
click at [50, 58] on input "Senior HR Officer" at bounding box center [119, 56] width 201 height 13
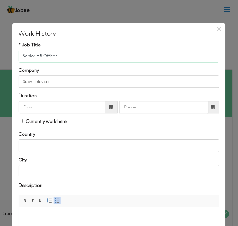
click at [50, 58] on input "Senior HR Officer" at bounding box center [119, 56] width 201 height 13
click at [32, 55] on input "Senior HR Officer" at bounding box center [119, 56] width 201 height 13
click at [46, 55] on input "Senior HR Officer" at bounding box center [119, 56] width 201 height 13
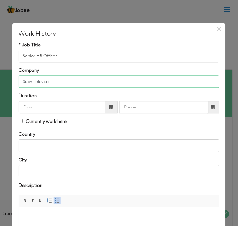
click at [44, 80] on input "Such Televiso" at bounding box center [119, 82] width 201 height 13
type input "Such Television"
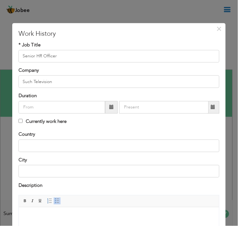
drag, startPoint x: 42, startPoint y: 82, endPoint x: 34, endPoint y: 96, distance: 16.5
click at [35, 93] on label "Duration" at bounding box center [28, 96] width 18 height 7
click at [34, 106] on input "text" at bounding box center [62, 107] width 87 height 13
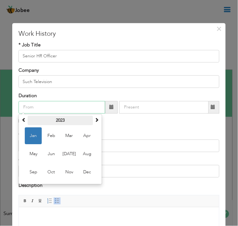
click at [59, 122] on th "2023" at bounding box center [60, 120] width 65 height 9
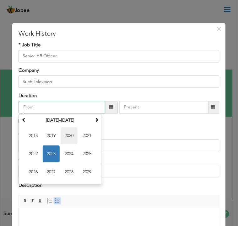
click at [68, 138] on span "2020" at bounding box center [69, 135] width 17 height 17
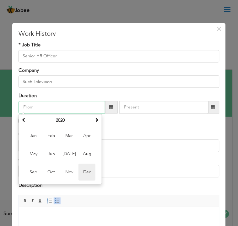
click at [81, 167] on span "Dec" at bounding box center [86, 172] width 17 height 17
type input "12/2020"
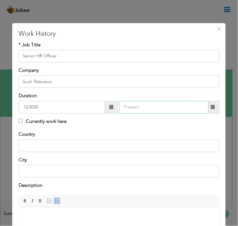
click at [140, 107] on input "text" at bounding box center [163, 107] width 89 height 13
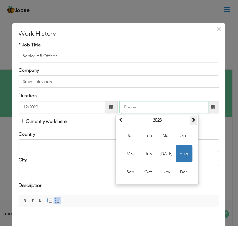
click at [193, 121] on span at bounding box center [194, 120] width 4 height 4
click at [120, 123] on th at bounding box center [121, 120] width 8 height 9
click at [133, 137] on span "Jan" at bounding box center [130, 135] width 17 height 17
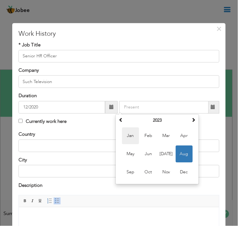
type input "01/2023"
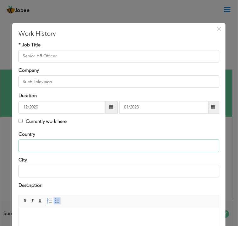
click at [108, 144] on input "text" at bounding box center [119, 146] width 201 height 13
type input "[GEOGRAPHIC_DATA]"
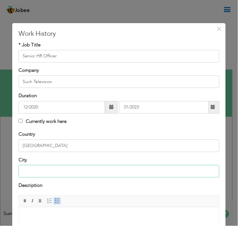
type input "[GEOGRAPHIC_DATA]"
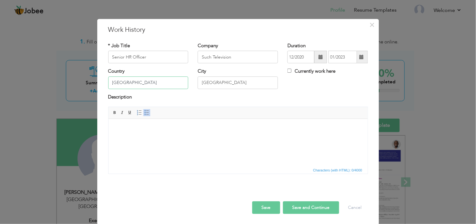
scroll to position [5, 0]
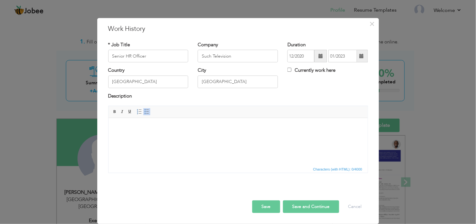
click at [169, 135] on html at bounding box center [237, 127] width 259 height 19
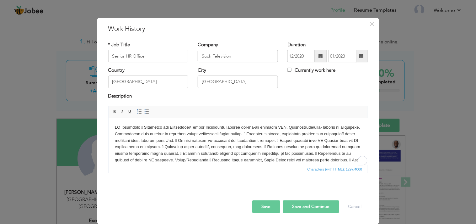
scroll to position [0, 0]
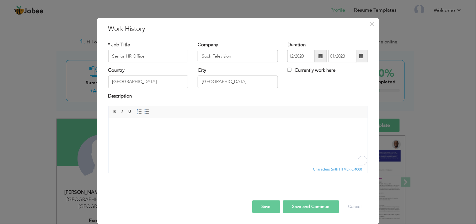
click at [181, 201] on div "× Work History * Job Title Senior HR Officer Company Such Television Duration 1…" at bounding box center [238, 121] width 282 height 206
click at [192, 127] on body "To enrich screen reader interactions, please activate Accessibility in Grammarl…" at bounding box center [238, 127] width 247 height 7
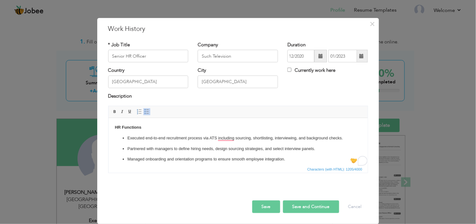
click at [252, 201] on button "Save" at bounding box center [266, 206] width 28 height 13
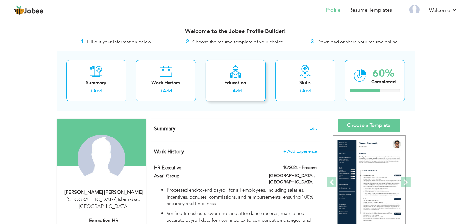
click at [235, 76] on icon at bounding box center [236, 71] width 12 height 13
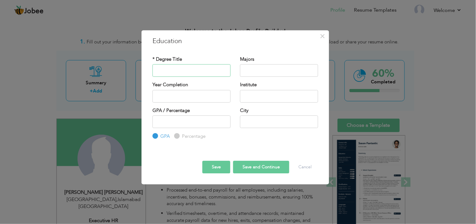
click at [179, 68] on input "text" at bounding box center [192, 70] width 78 height 13
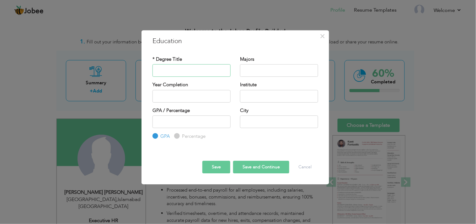
type input "MBA HRM"
click at [256, 67] on input "text" at bounding box center [279, 70] width 78 height 13
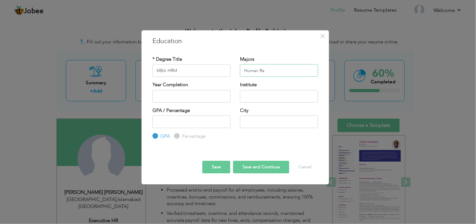
type input "Human Re"
drag, startPoint x: 180, startPoint y: 218, endPoint x: 177, endPoint y: 223, distance: 5.8
click at [179, 201] on div "× Education * Degree Title MBA HRM Majors Human Re Year Completion" at bounding box center [238, 112] width 476 height 224
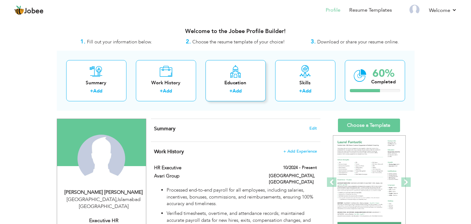
click at [228, 75] on div "Education + Add" at bounding box center [236, 80] width 60 height 41
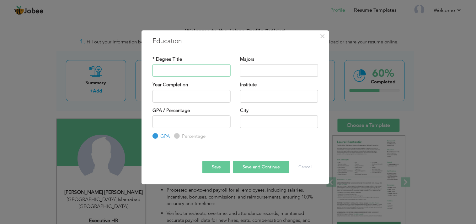
click at [217, 71] on input "text" at bounding box center [192, 70] width 78 height 13
type input "[DOMAIN_NAME] IT"
click at [202, 68] on input "[DOMAIN_NAME] IT" at bounding box center [192, 70] width 78 height 13
drag, startPoint x: 215, startPoint y: 72, endPoint x: 126, endPoint y: 71, distance: 89.2
click at [126, 71] on div "× Education * Degree Title B.Com IT Majors Year Completion GPA" at bounding box center [238, 112] width 476 height 224
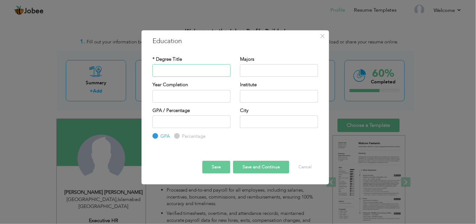
click at [180, 73] on input "text" at bounding box center [192, 70] width 78 height 13
type input "MBA HRM"
click at [249, 73] on input "text" at bounding box center [279, 70] width 78 height 13
paste input "Human Resource Management"
type input "Human Resource Management"
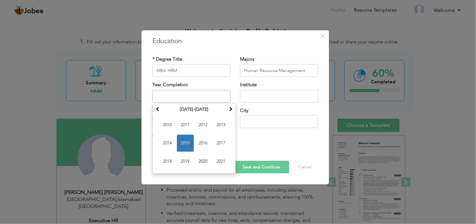
click at [218, 95] on input "text" at bounding box center [192, 96] width 78 height 13
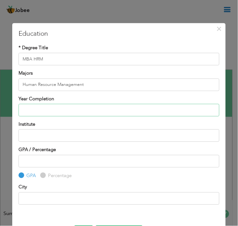
click at [30, 114] on input "text" at bounding box center [119, 110] width 201 height 13
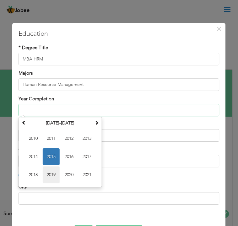
click at [51, 171] on span "2019" at bounding box center [51, 175] width 17 height 17
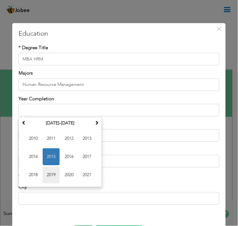
type input "2019"
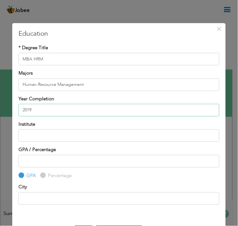
click at [35, 114] on input "2019" at bounding box center [119, 110] width 201 height 13
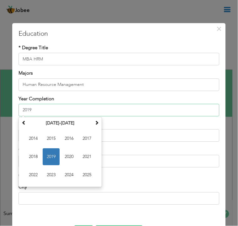
click at [48, 152] on span "2019" at bounding box center [51, 157] width 17 height 17
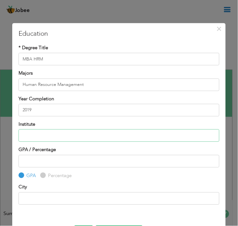
click at [42, 139] on input "text" at bounding box center [119, 136] width 201 height 13
type input "[PERSON_NAME] Arid Agriculture University"
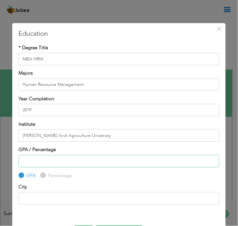
click at [42, 164] on input "number" at bounding box center [119, 161] width 201 height 13
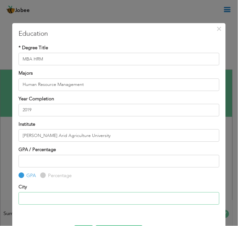
click at [44, 201] on input "text" at bounding box center [119, 198] width 201 height 13
type input "[GEOGRAPHIC_DATA]"
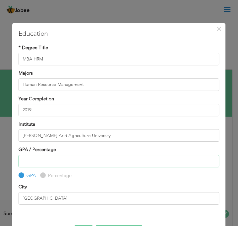
click at [59, 160] on input "number" at bounding box center [119, 161] width 201 height 13
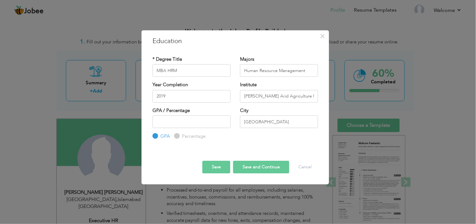
click at [213, 172] on button "Save" at bounding box center [217, 166] width 28 height 13
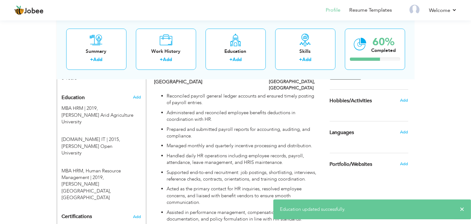
scroll to position [251, 0]
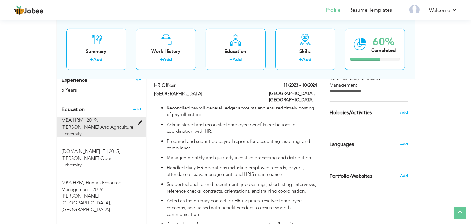
click at [137, 117] on div "MBA HRM | 2019, Pir Mehr Ali Shah Arid Agriculture University" at bounding box center [97, 127] width 81 height 20
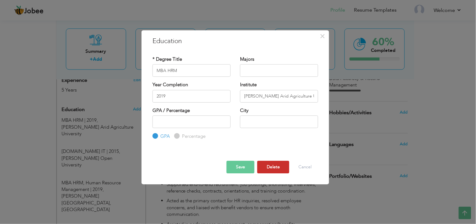
click at [268, 168] on button "Delete" at bounding box center [273, 166] width 32 height 13
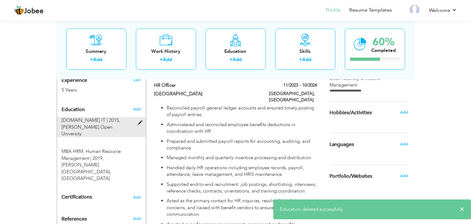
click at [141, 117] on div at bounding box center [142, 119] width 8 height 5
type input "[DOMAIN_NAME] IT"
type input "2015"
type input "[PERSON_NAME] Open University"
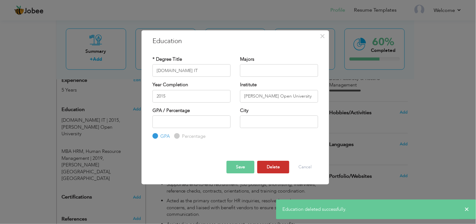
click at [262, 165] on button "Delete" at bounding box center [273, 166] width 32 height 13
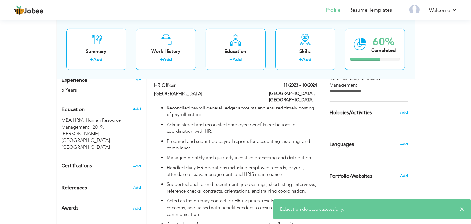
click at [133, 106] on span "Add" at bounding box center [137, 109] width 8 height 6
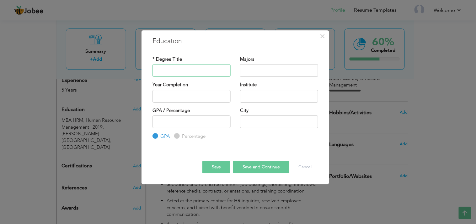
click at [174, 68] on input "text" at bounding box center [192, 70] width 78 height 13
type input "[DOMAIN_NAME] IT"
drag, startPoint x: 240, startPoint y: 69, endPoint x: 252, endPoint y: 67, distance: 12.1
click at [241, 69] on input "text" at bounding box center [279, 70] width 78 height 13
click at [252, 67] on input "text" at bounding box center [279, 70] width 78 height 13
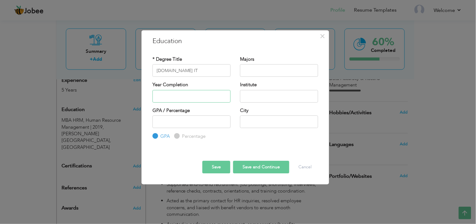
click at [199, 96] on input "text" at bounding box center [192, 96] width 78 height 13
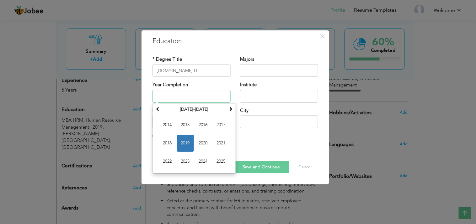
click at [178, 94] on input "text" at bounding box center [192, 96] width 78 height 13
click at [182, 121] on span "2015" at bounding box center [185, 124] width 17 height 17
type input "2015"
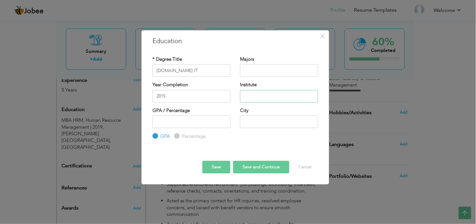
click at [263, 93] on input "text" at bounding box center [279, 96] width 78 height 13
type input "[PERSON_NAME] Open University"
click at [239, 126] on div "City" at bounding box center [279, 119] width 88 height 25
click at [244, 123] on input "text" at bounding box center [279, 121] width 78 height 13
type input "[GEOGRAPHIC_DATA]"
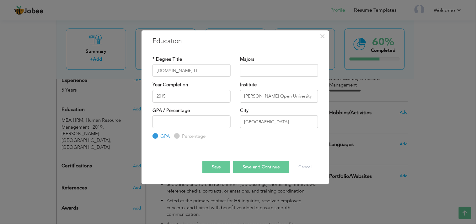
click at [220, 170] on button "Save" at bounding box center [217, 166] width 28 height 13
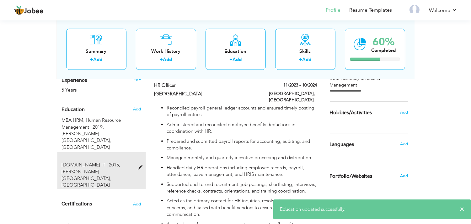
click at [139, 165] on span at bounding box center [142, 167] width 8 height 5
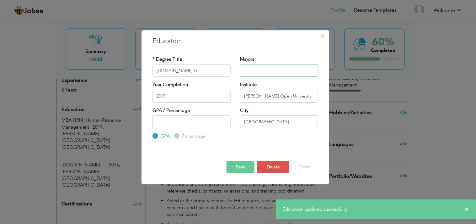
click at [248, 70] on input "text" at bounding box center [279, 70] width 78 height 13
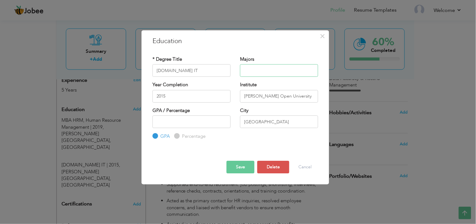
click at [273, 73] on input "text" at bounding box center [279, 70] width 78 height 13
drag, startPoint x: 255, startPoint y: 69, endPoint x: 239, endPoint y: 68, distance: 15.4
click at [239, 68] on div "Majors A" at bounding box center [279, 68] width 88 height 25
paste input "ccounting & Finance"
type input "Accounting & Finance"
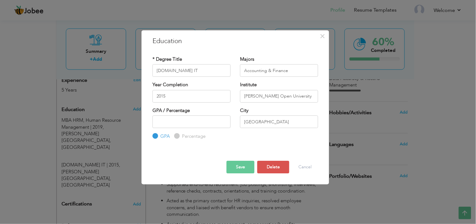
click at [242, 170] on button "Save" at bounding box center [241, 166] width 28 height 13
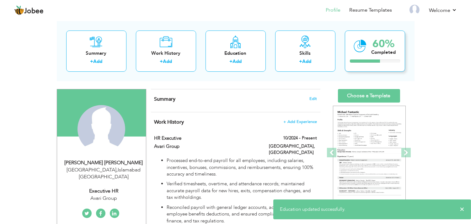
scroll to position [16, 0]
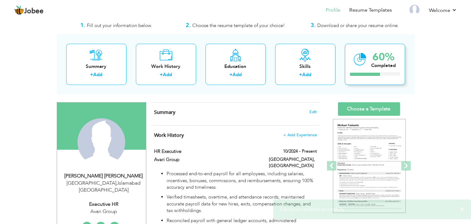
click at [376, 72] on div "60% Completed" at bounding box center [375, 64] width 60 height 41
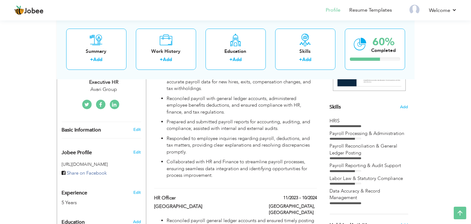
scroll to position [165, 0]
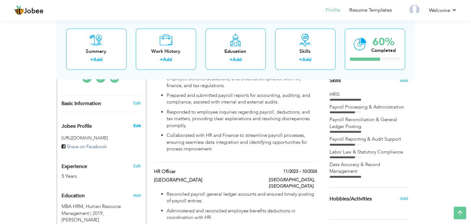
click at [138, 123] on span "Edit" at bounding box center [137, 126] width 8 height 6
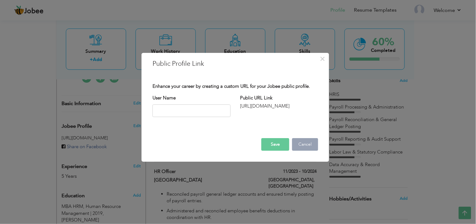
click at [300, 145] on button "Cancel" at bounding box center [305, 144] width 26 height 13
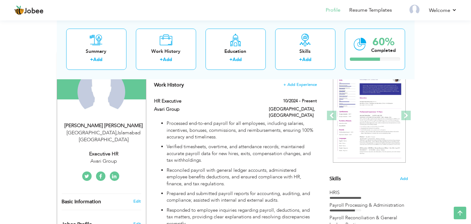
scroll to position [33, 0]
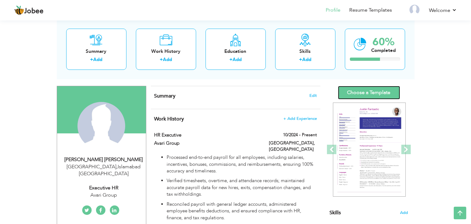
click at [345, 91] on link "Choose a Template" at bounding box center [369, 93] width 62 height 14
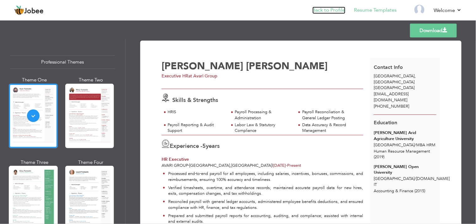
click at [338, 8] on link "Back to Profile" at bounding box center [329, 10] width 33 height 7
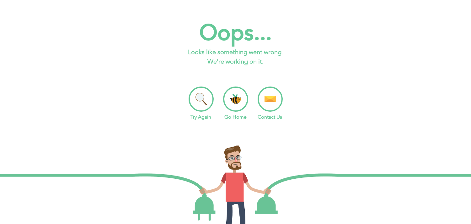
click at [229, 102] on li "Go Home" at bounding box center [235, 103] width 25 height 34
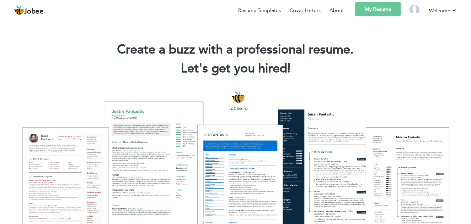
click at [374, 4] on link "My Resume" at bounding box center [378, 9] width 46 height 14
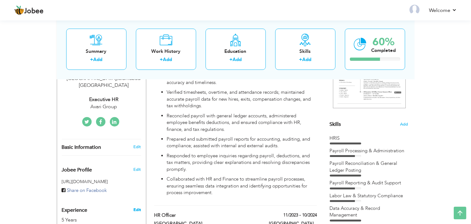
click at [139, 207] on link "Edit" at bounding box center [137, 210] width 8 height 6
type input "[PERSON_NAME]"
type input "[PHONE_NUMBER]"
select select "number:166"
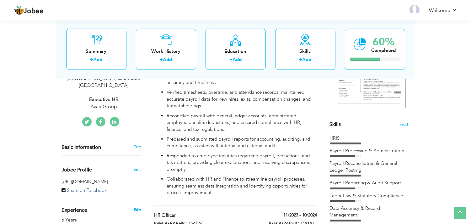
type input "[GEOGRAPHIC_DATA]"
select select "number:7"
type input "Avari Group"
type input "Executive HR"
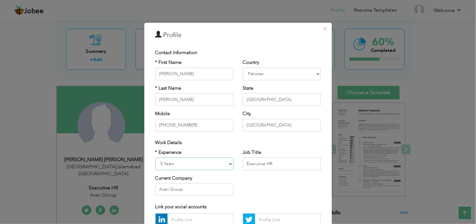
click at [198, 164] on select "Entry Level Less than 1 Year 1 Year 2 Years 3 Years 4 Years 5 Years 6 Years 7 Y…" at bounding box center [194, 163] width 78 height 13
click at [175, 163] on select "Entry Level Less than 1 Year 1 Year 2 Years 3 Years 4 Years 5 Years 6 Years 7 Y…" at bounding box center [194, 163] width 78 height 13
click at [324, 26] on span "×" at bounding box center [325, 28] width 5 height 11
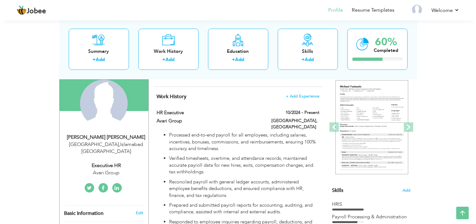
scroll to position [62, 0]
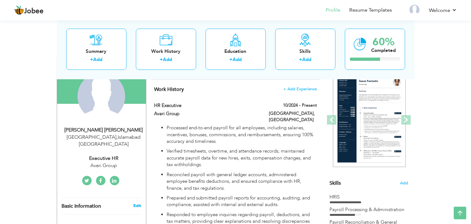
click at [137, 203] on link "Edit" at bounding box center [137, 206] width 8 height 6
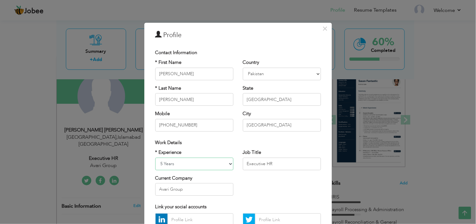
drag, startPoint x: 174, startPoint y: 161, endPoint x: 170, endPoint y: 161, distance: 4.1
click at [172, 161] on select "Entry Level Less than 1 Year 1 Year 2 Years 3 Years 4 Years 5 Years 6 Years 7 Y…" at bounding box center [194, 163] width 78 height 13
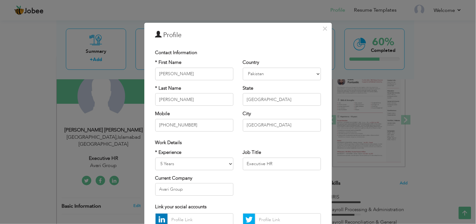
click at [260, 189] on div "* Experience Entry Level Less than 1 Year 1 Year 2 Years 3 Years 4 Years 5 Year…" at bounding box center [238, 174] width 175 height 51
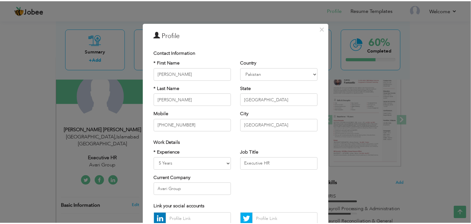
scroll to position [62, 0]
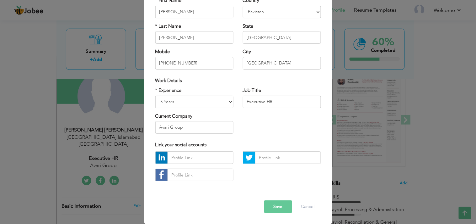
click at [274, 202] on button "Save" at bounding box center [278, 206] width 28 height 13
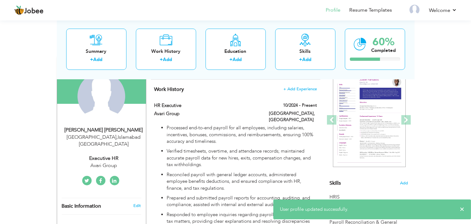
scroll to position [0, 0]
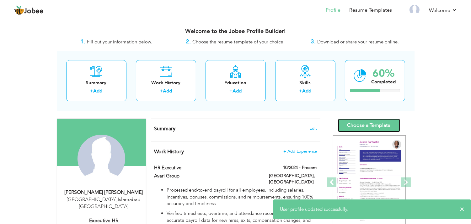
click at [362, 127] on link "Choose a Template" at bounding box center [369, 125] width 62 height 14
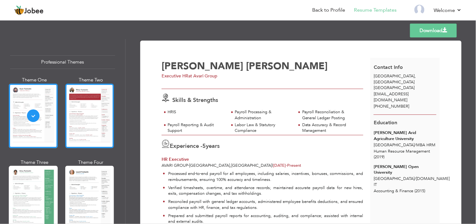
click at [103, 96] on div at bounding box center [89, 116] width 49 height 64
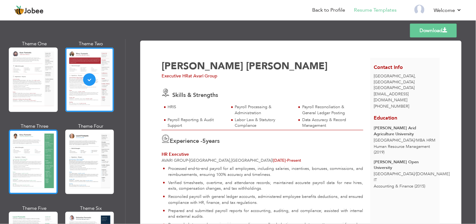
click at [13, 158] on div at bounding box center [33, 161] width 49 height 64
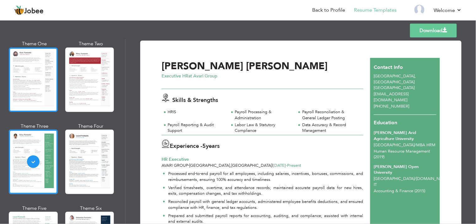
click at [35, 74] on div at bounding box center [33, 79] width 49 height 64
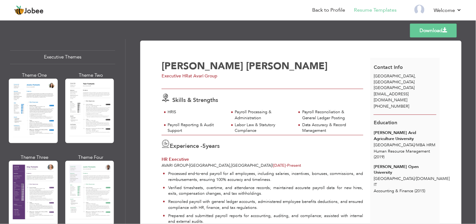
click at [427, 33] on link "Download" at bounding box center [433, 31] width 47 height 14
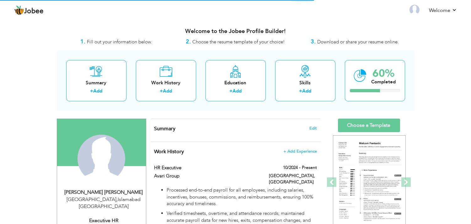
select select "?"
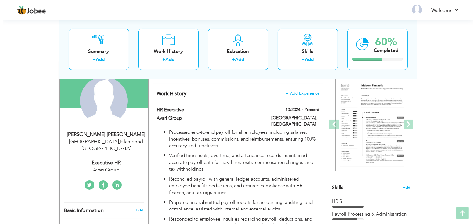
scroll to position [59, 0]
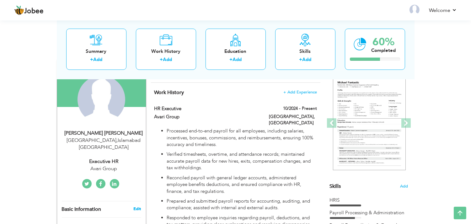
click at [136, 206] on link "Edit" at bounding box center [137, 209] width 8 height 6
select select "number:166"
select select "number:7"
type input "Avari Group"
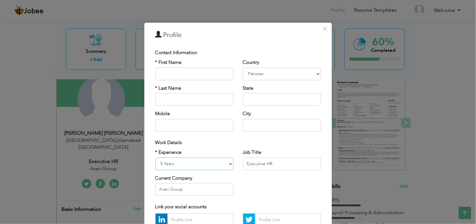
click at [228, 165] on select "Entry Level Less than 1 Year 1 Year 2 Years 3 Years 4 Years 5 Years 6 Years 7 Y…" at bounding box center [194, 163] width 78 height 13
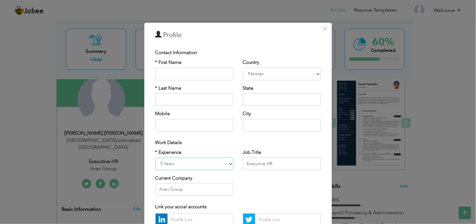
click at [228, 165] on select "Entry Level Less than 1 Year 1 Year 2 Years 3 Years 4 Years 5 Years 6 Years 7 Y…" at bounding box center [194, 163] width 78 height 13
click at [243, 161] on input "Executive HR" at bounding box center [282, 163] width 78 height 13
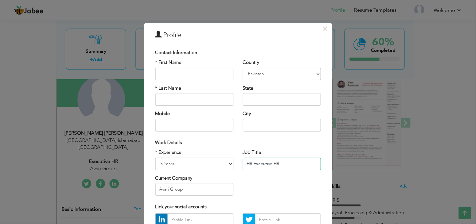
click at [287, 164] on input "HR Executive HR" at bounding box center [282, 163] width 78 height 13
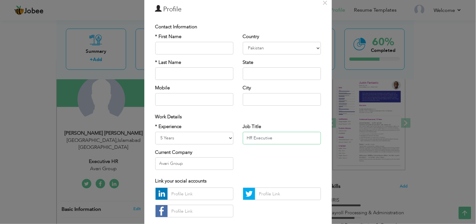
scroll to position [0, 0]
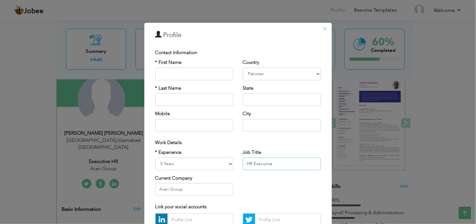
type input "HR Executive"
click at [258, 97] on input "text" at bounding box center [282, 99] width 78 height 13
type input "[GEOGRAPHIC_DATA]"
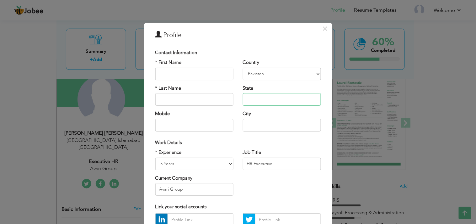
drag, startPoint x: 258, startPoint y: 98, endPoint x: 253, endPoint y: 114, distance: 17.1
click at [253, 114] on div "Country Afghanistan Albania Algeria American Samoa Andorra Angola Anguilla Anta…" at bounding box center [282, 97] width 88 height 77
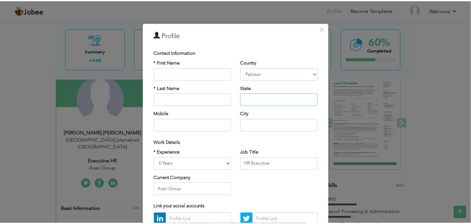
scroll to position [62, 0]
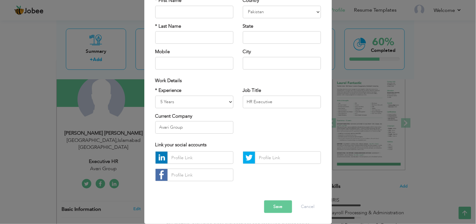
click at [271, 205] on button "Save" at bounding box center [278, 206] width 28 height 13
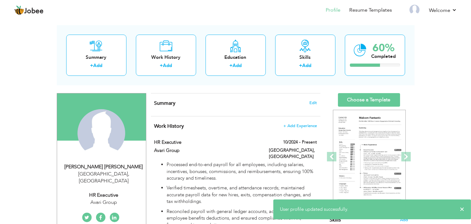
scroll to position [0, 0]
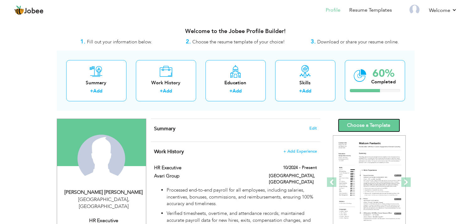
click at [386, 124] on link "Choose a Template" at bounding box center [369, 125] width 62 height 14
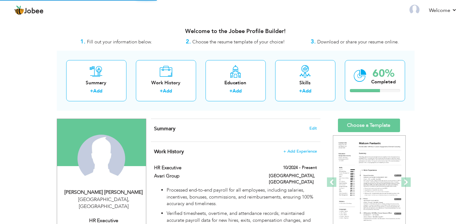
select select "?"
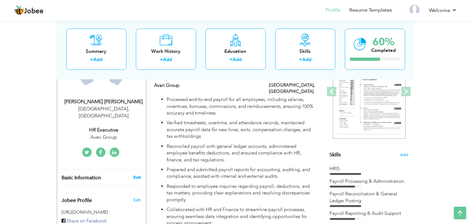
click at [137, 174] on link "Edit" at bounding box center [137, 177] width 8 height 6
select select "number:166"
select select "number:7"
type input "Avari Group"
type input "HR Executive"
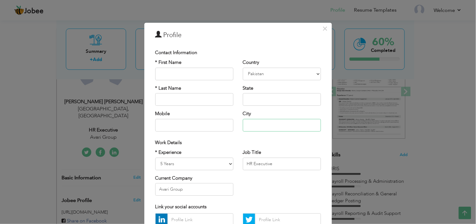
drag, startPoint x: 265, startPoint y: 127, endPoint x: 248, endPoint y: 125, distance: 17.1
click at [248, 125] on input "text" at bounding box center [282, 125] width 78 height 13
click at [261, 70] on select "Afghanistan Albania Algeria American Samoa Andorra Angola Anguilla Antarctica A…" at bounding box center [282, 74] width 78 height 13
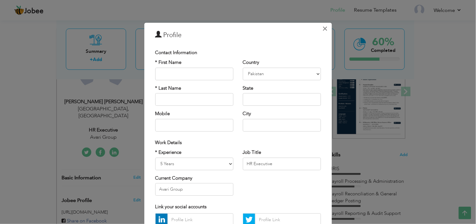
click at [323, 31] on span "×" at bounding box center [325, 28] width 5 height 11
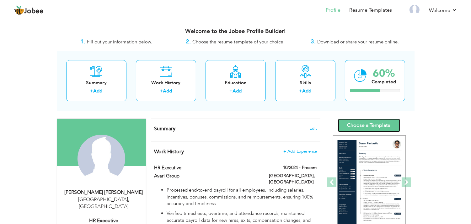
click at [365, 127] on link "Choose a Template" at bounding box center [369, 125] width 62 height 14
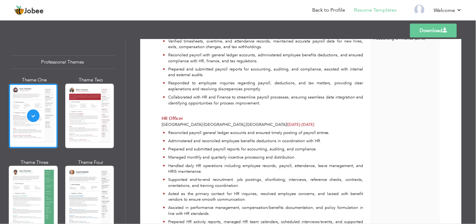
scroll to position [147, 0]
drag, startPoint x: 473, startPoint y: 96, endPoint x: 476, endPoint y: 108, distance: 12.3
click at [476, 108] on div "Download [PERSON_NAME] [PERSON_NAME] HR Executive at Avari Group HRIS 5 -" at bounding box center [301, 131] width 351 height 185
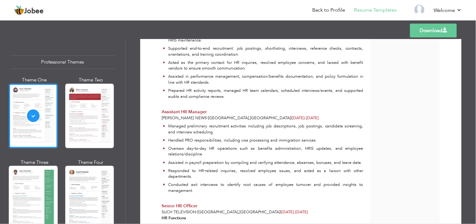
scroll to position [0, 0]
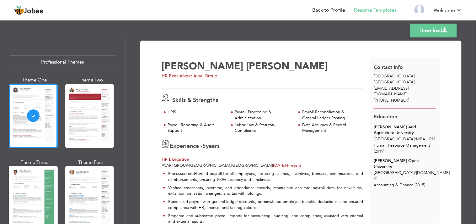
click at [423, 27] on link "Download" at bounding box center [433, 31] width 47 height 14
